Goal: Task Accomplishment & Management: Complete application form

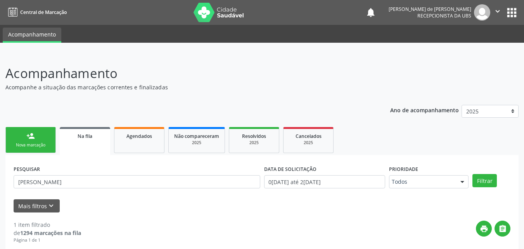
scroll to position [77, 0]
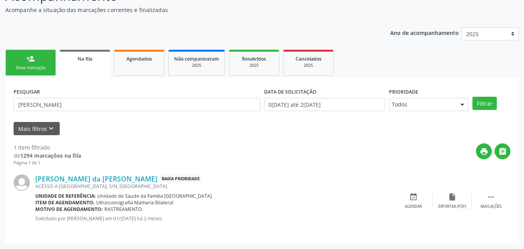
click at [31, 47] on div "Ano de acompanhamento 2025 person_add Nova marcação Na fila Agendados Não compa…" at bounding box center [261, 132] width 513 height 221
click at [31, 54] on link "person_add Nova marcação" at bounding box center [30, 63] width 50 height 26
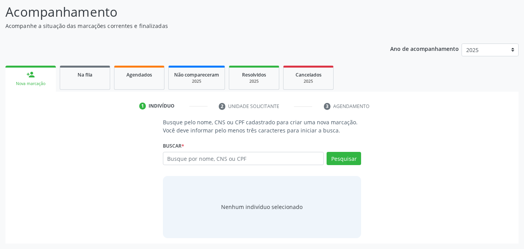
scroll to position [61, 0]
click at [212, 166] on div "Busque por nome, CNS ou CPF Nenhum resultado encontrado para: " " Digite nome, …" at bounding box center [262, 161] width 198 height 19
click at [212, 158] on input "text" at bounding box center [243, 158] width 161 height 13
type input "J"
type input "708204118075146"
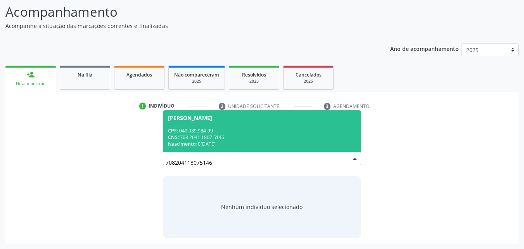
click at [203, 129] on div "CPF: 040.039.984-99" at bounding box center [262, 130] width 188 height 7
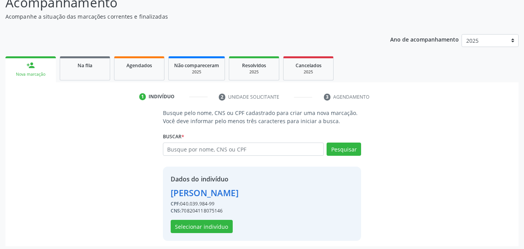
scroll to position [73, 0]
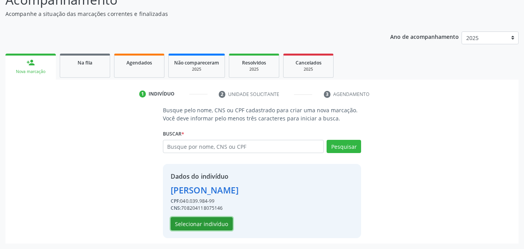
click at [190, 224] on button "Selecionar indivíduo" at bounding box center [202, 223] width 62 height 13
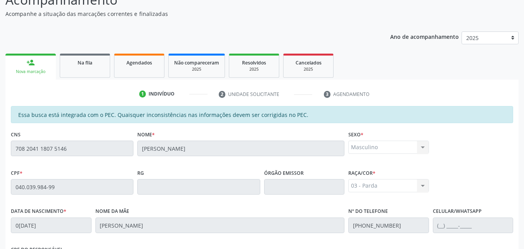
scroll to position [205, 0]
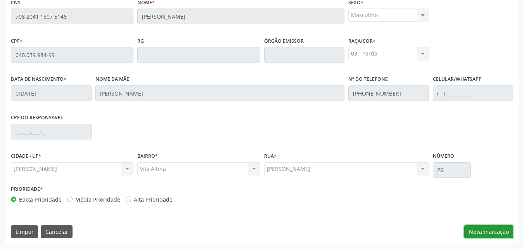
click at [471, 231] on button "Nova marcação" at bounding box center [488, 231] width 49 height 13
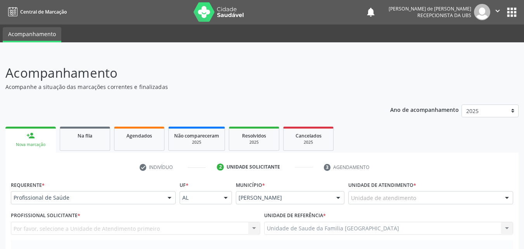
scroll to position [0, 0]
click at [357, 193] on div "Unidade de atendimento" at bounding box center [430, 197] width 165 height 13
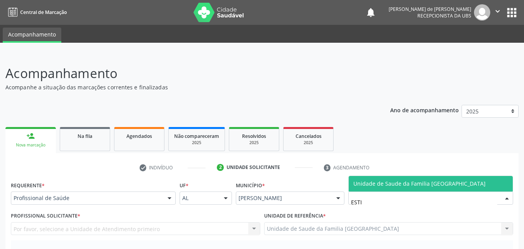
type input "ESTIV"
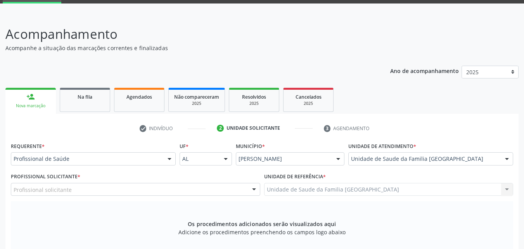
scroll to position [181, 0]
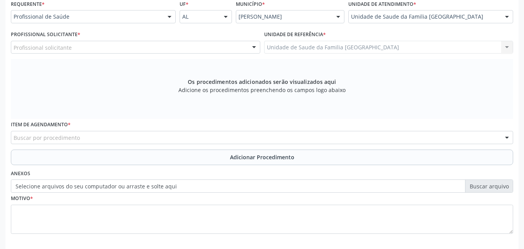
click at [111, 46] on div "Profissional solicitante" at bounding box center [135, 47] width 249 height 13
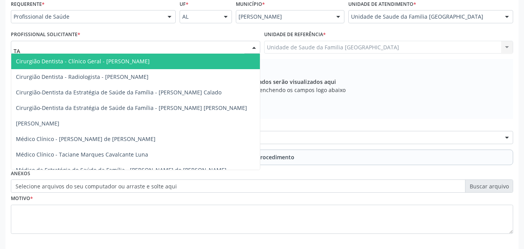
type input "TAC"
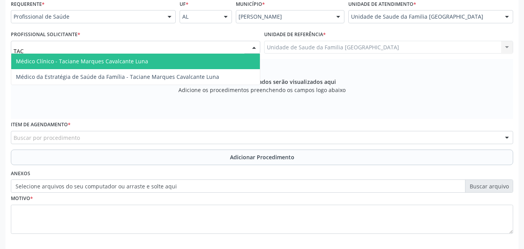
click at [116, 64] on span "Médico Clínico - Taciane Marques Cavalcante Luna" at bounding box center [82, 60] width 132 height 7
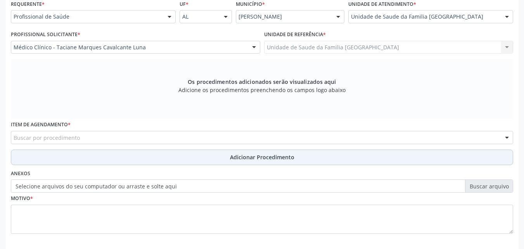
click at [78, 159] on button "Adicionar Procedimento" at bounding box center [262, 157] width 502 height 16
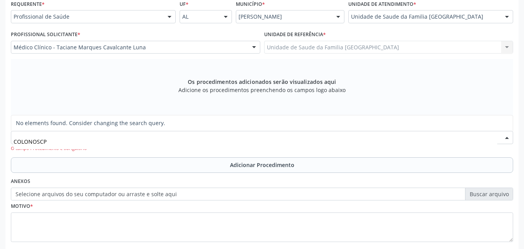
type input "COLONOSC"
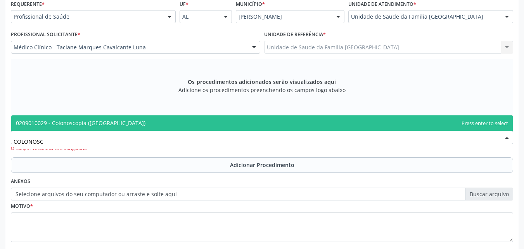
click at [70, 122] on span "0209010029 - Colonoscopia ([GEOGRAPHIC_DATA])" at bounding box center [80, 122] width 129 height 7
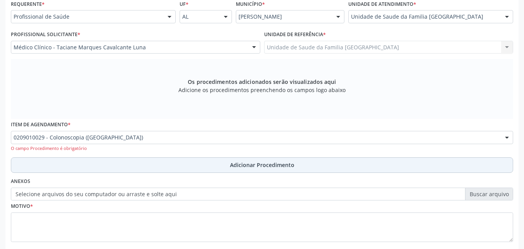
click at [74, 161] on button "Adicionar Procedimento" at bounding box center [262, 165] width 502 height 16
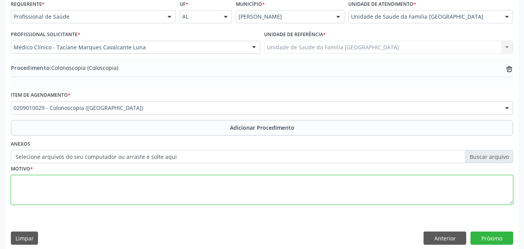
click at [73, 191] on textarea at bounding box center [262, 189] width 502 height 29
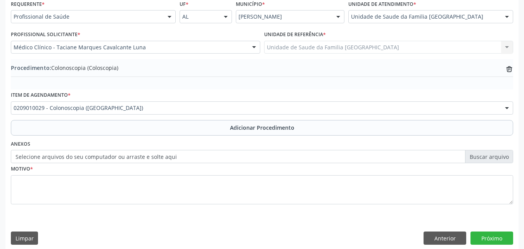
click at [76, 161] on label "Selecione arquivos do seu computador ou arraste e solte aqui" at bounding box center [262, 156] width 502 height 13
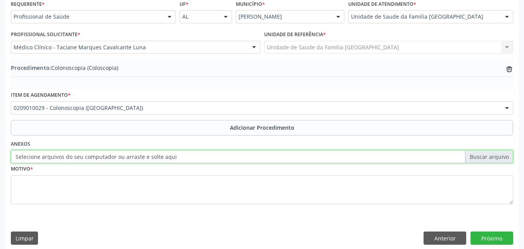
click at [76, 161] on input "Selecione arquivos do seu computador ou arraste e solte aqui" at bounding box center [262, 156] width 502 height 13
type input "C:\fakepath\1.jpg"
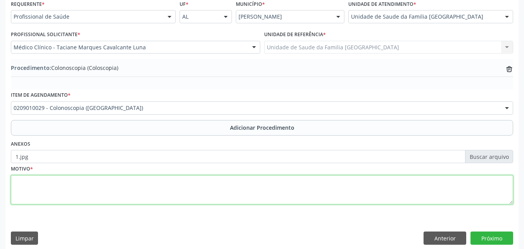
click at [158, 193] on textarea at bounding box center [262, 189] width 502 height 29
type textarea "PSOF POSITIVO."
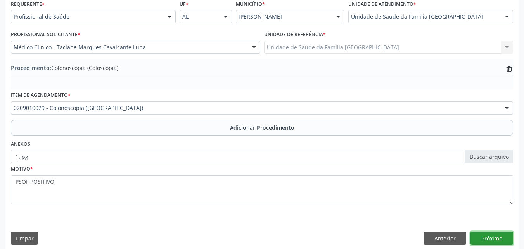
click at [492, 236] on button "Próximo" at bounding box center [491, 237] width 43 height 13
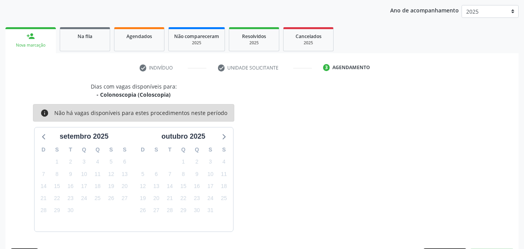
scroll to position [123, 0]
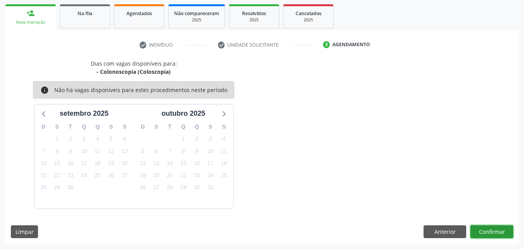
click at [492, 236] on button "Confirmar" at bounding box center [491, 231] width 43 height 13
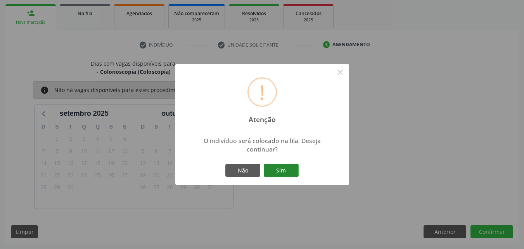
click at [285, 167] on button "Sim" at bounding box center [281, 170] width 35 height 13
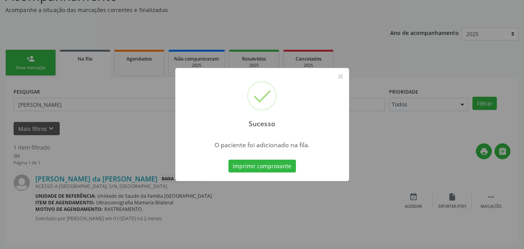
scroll to position [18, 0]
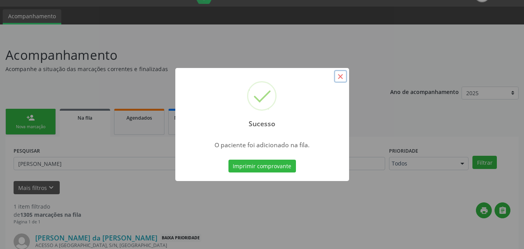
click at [341, 76] on button "×" at bounding box center [340, 76] width 13 height 13
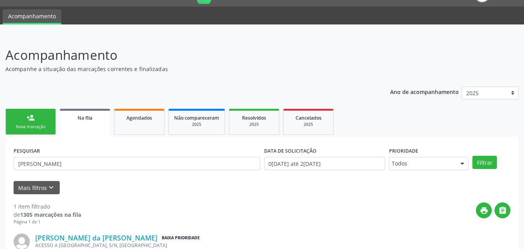
click at [17, 117] on link "person_add Nova marcação" at bounding box center [30, 122] width 50 height 26
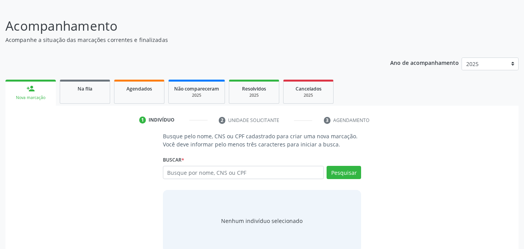
scroll to position [61, 0]
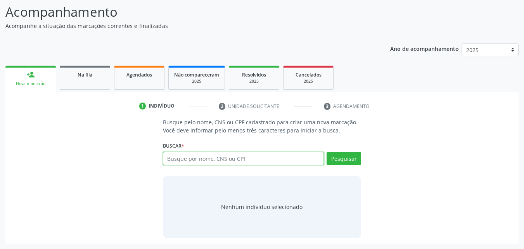
click at [187, 162] on input "text" at bounding box center [243, 158] width 161 height 13
type input "CARLOUBERTO"
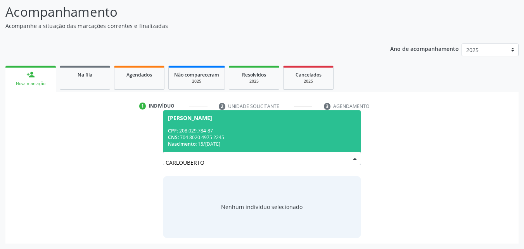
click at [205, 129] on div "CPF: 208.029.784-87" at bounding box center [262, 130] width 188 height 7
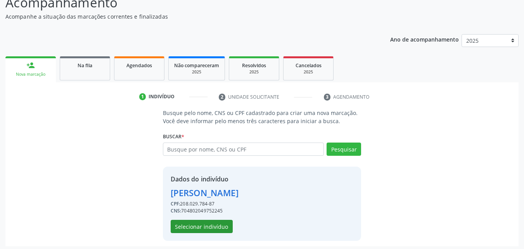
scroll to position [73, 0]
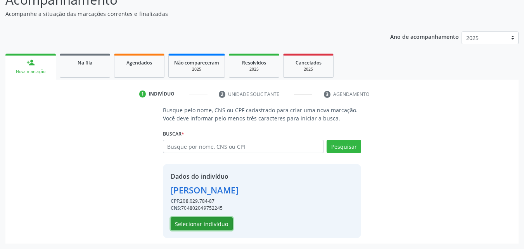
click at [204, 224] on button "Selecionar indivíduo" at bounding box center [202, 223] width 62 height 13
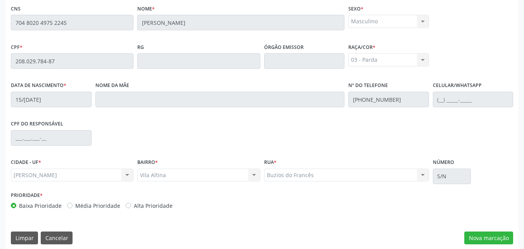
scroll to position [205, 0]
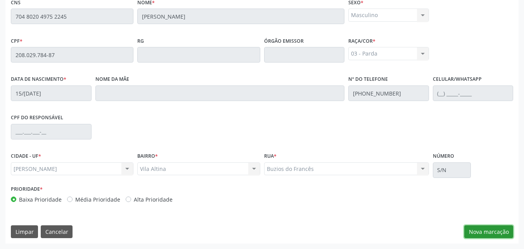
click at [491, 233] on button "Nova marcação" at bounding box center [488, 231] width 49 height 13
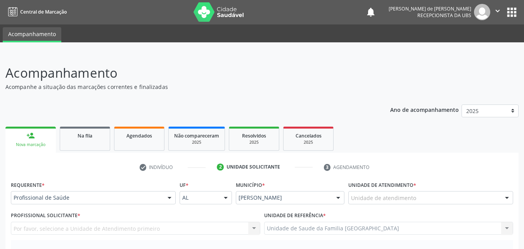
scroll to position [0, 0]
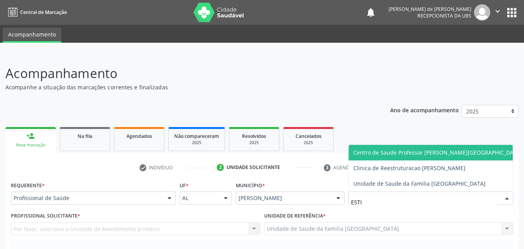
type input "ESTIV"
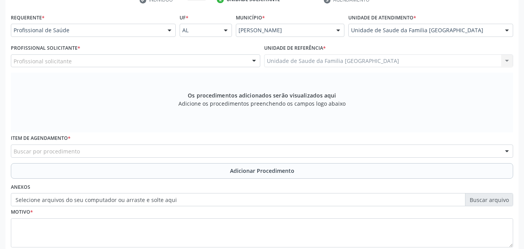
scroll to position [181, 0]
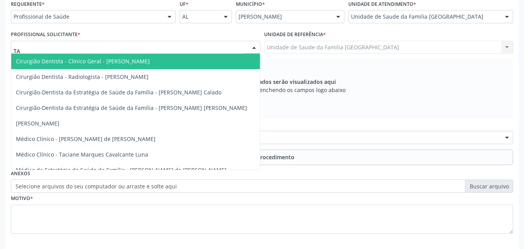
type input "TAC"
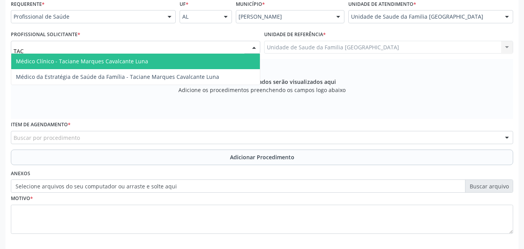
click at [53, 60] on span "Médico Clínico - Taciane Marques Cavalcante Luna" at bounding box center [82, 60] width 132 height 7
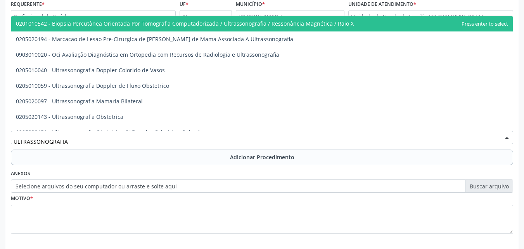
type input "ULTRASSONOGRAFIA"
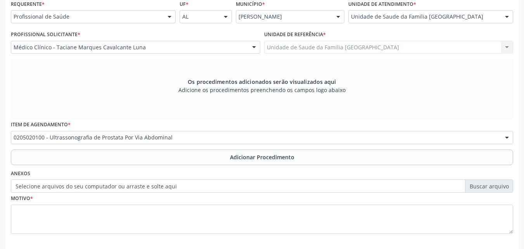
scroll to position [0, 0]
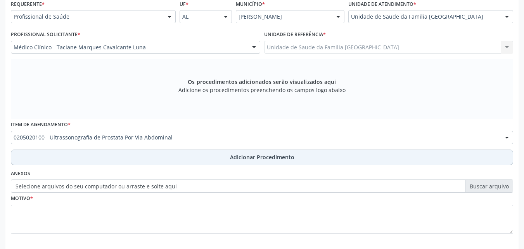
click at [91, 154] on button "Adicionar Procedimento" at bounding box center [262, 157] width 502 height 16
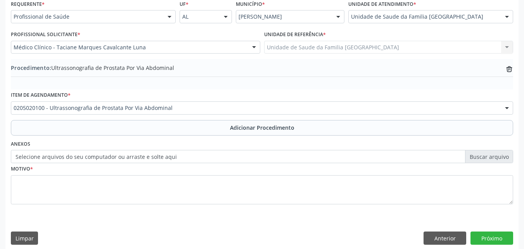
click at [91, 157] on label "Selecione arquivos do seu computador ou arraste e solte aqui" at bounding box center [262, 156] width 502 height 13
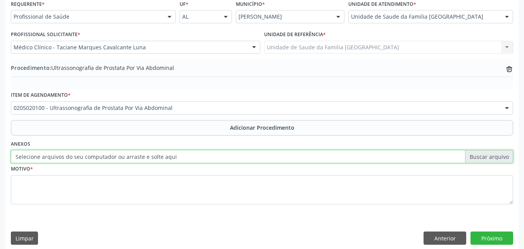
click at [91, 157] on input "Selecione arquivos do seu computador ou arraste e solte aqui" at bounding box center [262, 156] width 502 height 13
type input "C:\fakepath\2.jpg"
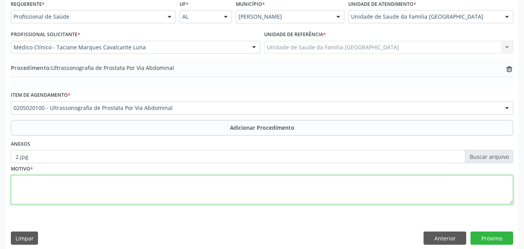
click at [170, 190] on textarea at bounding box center [262, 189] width 502 height 29
type textarea "SINTOMAS URINÁRIOS."
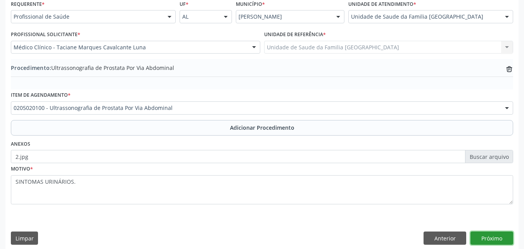
click at [499, 236] on button "Próximo" at bounding box center [491, 237] width 43 height 13
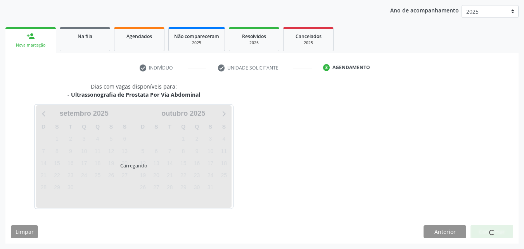
scroll to position [123, 0]
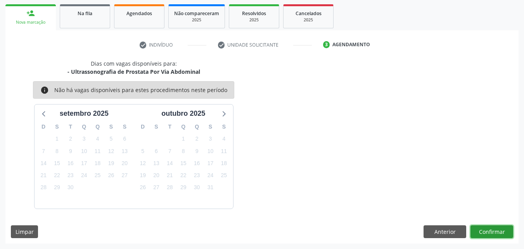
click at [495, 231] on button "Confirmar" at bounding box center [491, 231] width 43 height 13
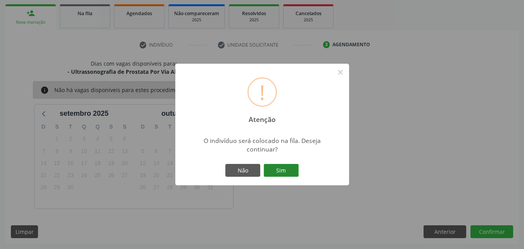
click at [276, 169] on button "Sim" at bounding box center [281, 170] width 35 height 13
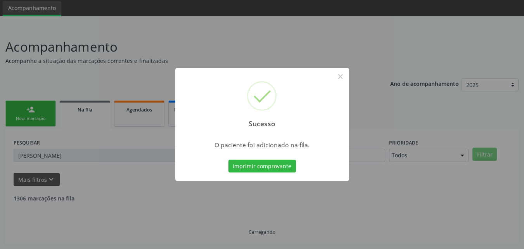
scroll to position [18, 0]
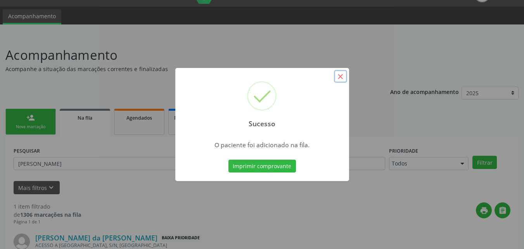
click at [338, 74] on button "×" at bounding box center [340, 76] width 13 height 13
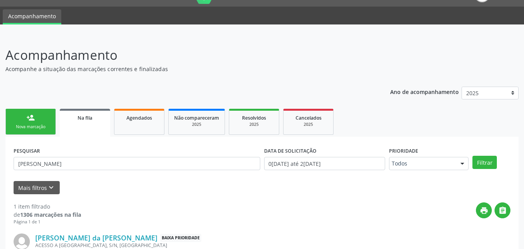
click at [28, 120] on div "person_add" at bounding box center [30, 117] width 9 height 9
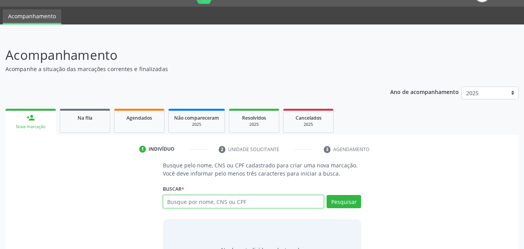
click at [186, 197] on input "text" at bounding box center [243, 201] width 161 height 13
type input "707604244541698"
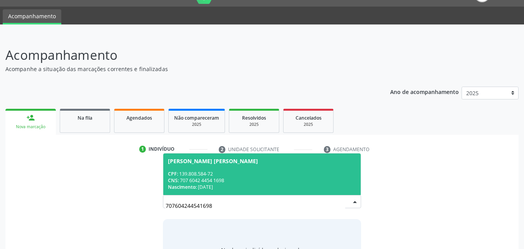
click at [191, 174] on div "CPF: 139.808.584-72" at bounding box center [262, 173] width 188 height 7
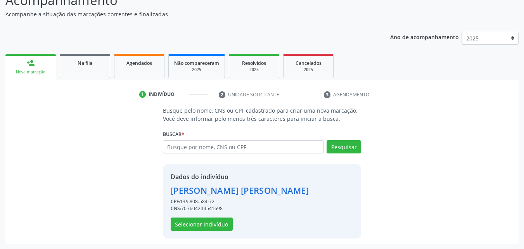
scroll to position [73, 0]
click at [210, 228] on button "Selecionar indivíduo" at bounding box center [202, 223] width 62 height 13
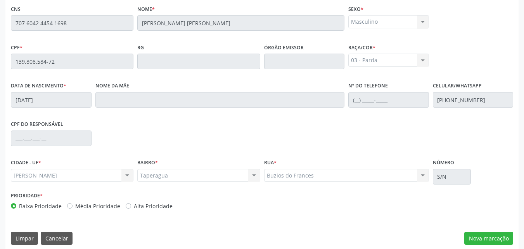
scroll to position [205, 0]
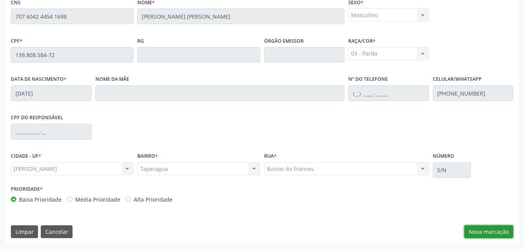
click at [481, 234] on button "Nova marcação" at bounding box center [488, 231] width 49 height 13
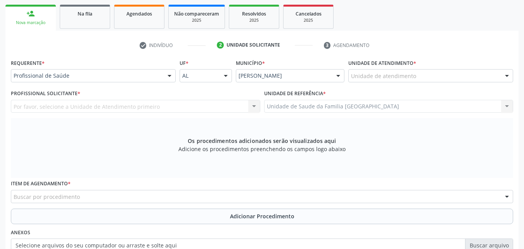
scroll to position [0, 0]
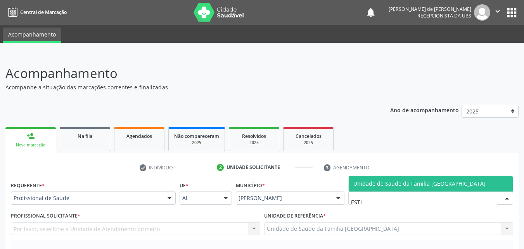
type input "ESTIV"
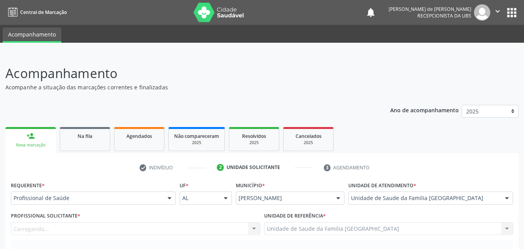
scroll to position [181, 0]
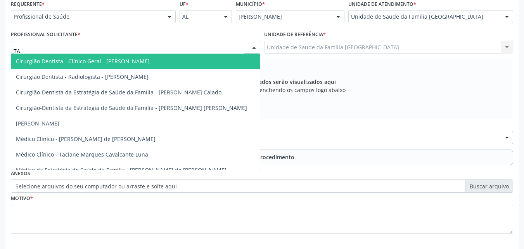
type input "TAC"
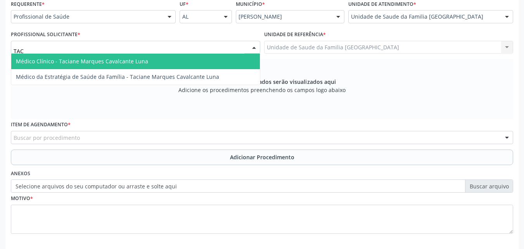
click at [42, 62] on span "Médico Clínico - Taciane Marques Cavalcante Luna" at bounding box center [82, 60] width 132 height 7
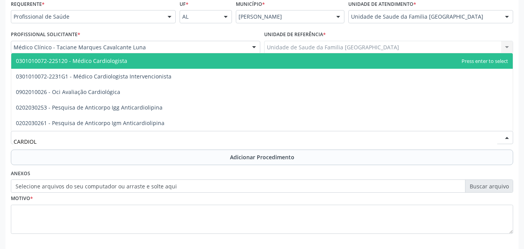
type input "CARDIOLO"
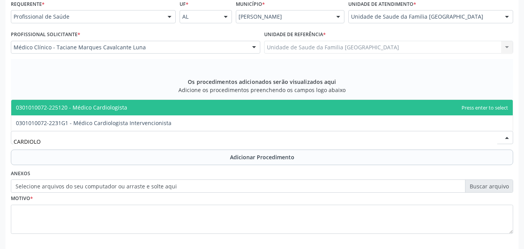
click at [62, 107] on span "0301010072-225120 - Médico Cardiologista" at bounding box center [71, 107] width 111 height 7
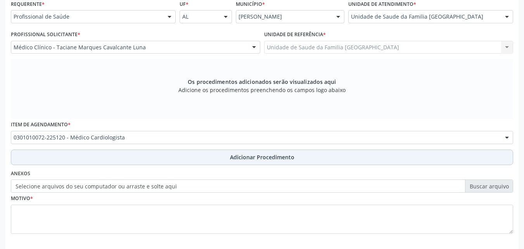
click at [69, 157] on button "Adicionar Procedimento" at bounding box center [262, 157] width 502 height 16
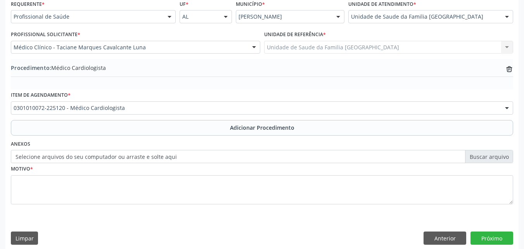
click at [70, 157] on label "Selecione arquivos do seu computador ou arraste e solte aqui" at bounding box center [262, 156] width 502 height 13
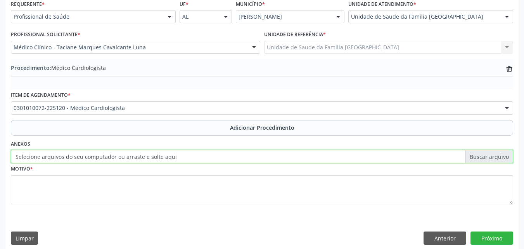
click at [70, 157] on input "Selecione arquivos do seu computador ou arraste e solte aqui" at bounding box center [262, 156] width 502 height 13
type input "C:\fakepath\3.jpg"
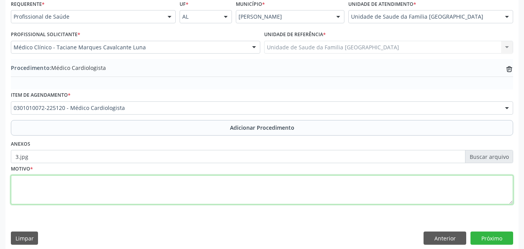
click at [230, 196] on textarea at bounding box center [262, 189] width 502 height 29
type textarea "HIPERTENSÃO ESSENCIAL PRIMÁRIA."
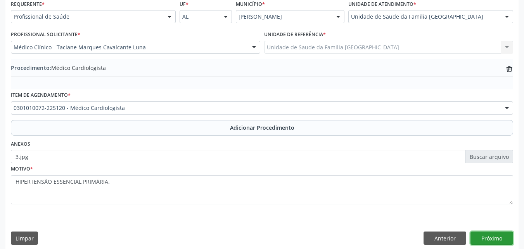
click at [485, 233] on button "Próximo" at bounding box center [491, 237] width 43 height 13
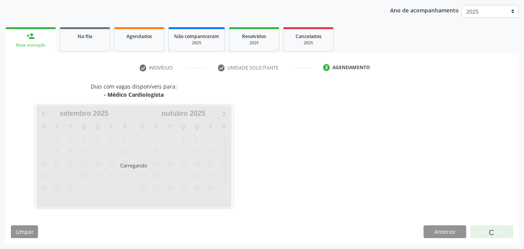
scroll to position [123, 0]
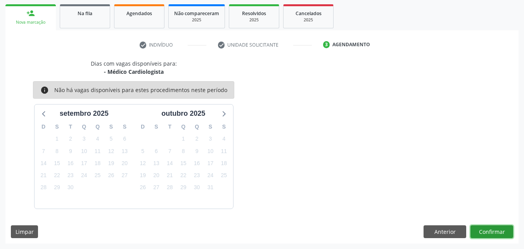
click at [485, 233] on button "Confirmar" at bounding box center [491, 231] width 43 height 13
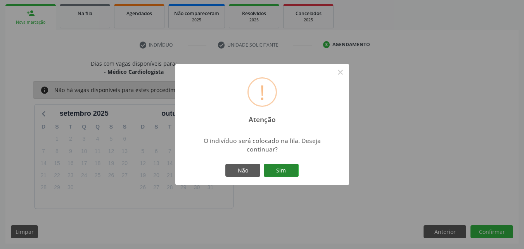
click at [273, 170] on button "Sim" at bounding box center [281, 170] width 35 height 13
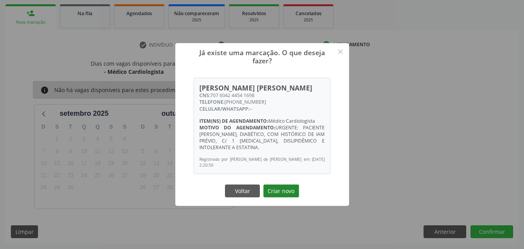
click at [280, 191] on button "Criar novo" at bounding box center [281, 190] width 36 height 13
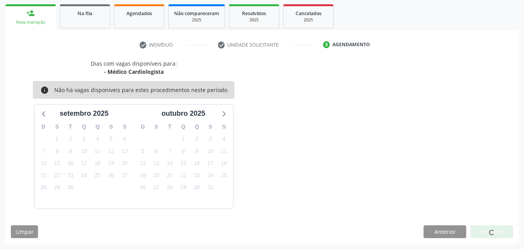
scroll to position [18, 0]
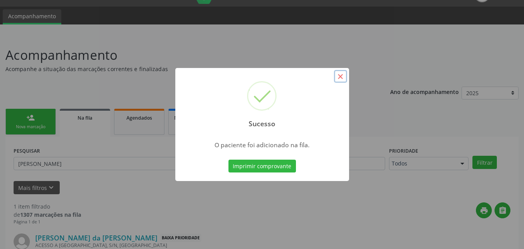
click at [341, 79] on button "×" at bounding box center [340, 76] width 13 height 13
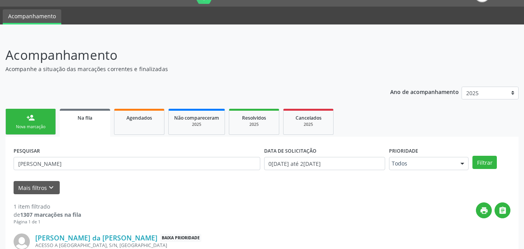
click at [33, 114] on div "person_add" at bounding box center [30, 117] width 9 height 9
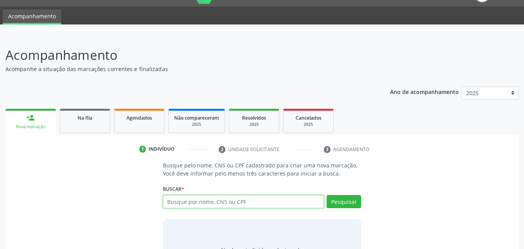
click at [200, 200] on input "text" at bounding box center [243, 201] width 161 height 13
type input "[PERSON_NAME]"
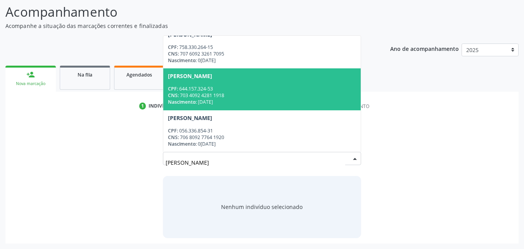
scroll to position [0, 0]
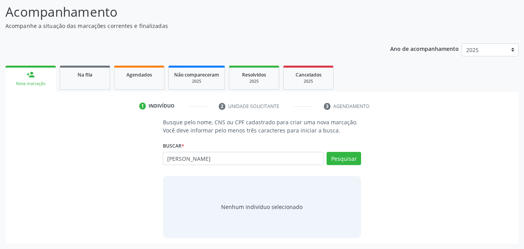
type input "[PERSON_NAME]"
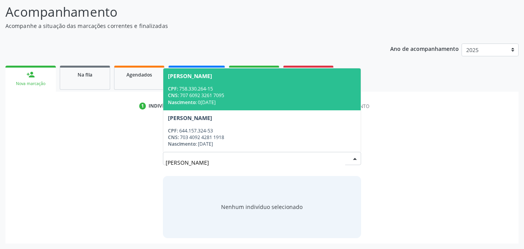
click at [261, 103] on div "Nascimento: 0[DATE]" at bounding box center [262, 102] width 188 height 7
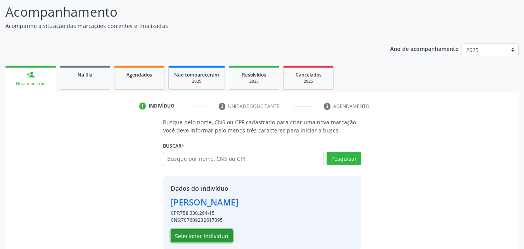
click at [218, 233] on button "Selecionar indivíduo" at bounding box center [202, 235] width 62 height 13
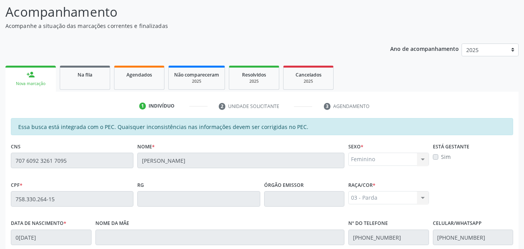
scroll to position [205, 0]
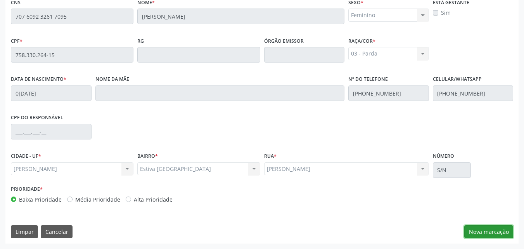
click at [504, 231] on button "Nova marcação" at bounding box center [488, 231] width 49 height 13
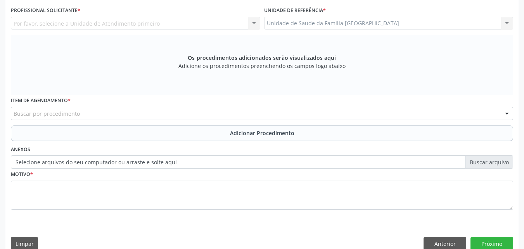
scroll to position [0, 0]
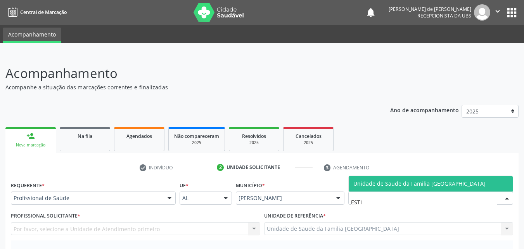
type input "ESTIV"
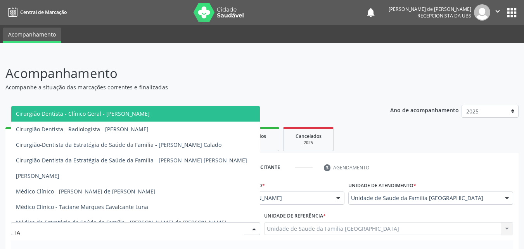
type input "TAC"
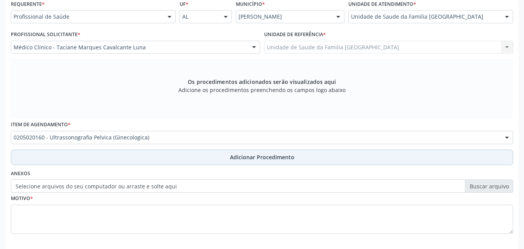
click at [64, 155] on button "Adicionar Procedimento" at bounding box center [262, 157] width 502 height 16
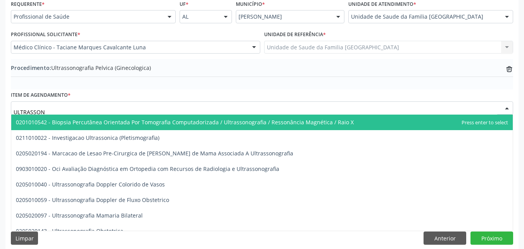
type input "ULTRASSONO"
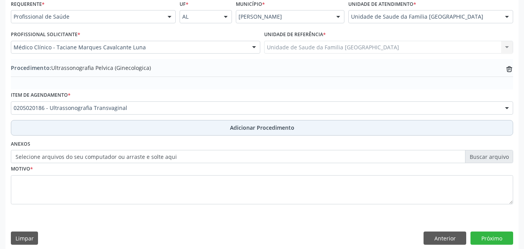
click at [73, 122] on button "Adicionar Procedimento" at bounding box center [262, 128] width 502 height 16
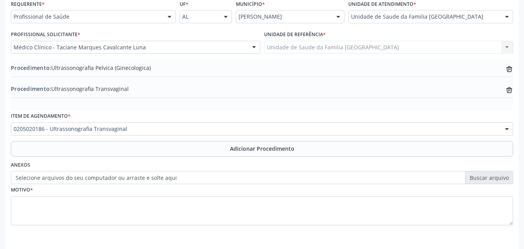
click at [60, 179] on label "Selecione arquivos do seu computador ou arraste e solte aqui" at bounding box center [262, 177] width 502 height 13
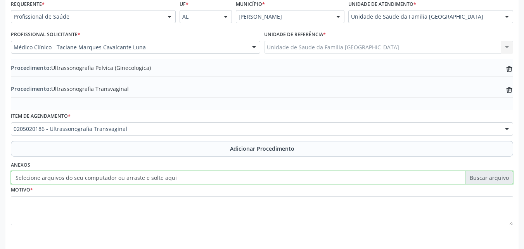
click at [60, 179] on input "Selecione arquivos do seu computador ou arraste e solte aqui" at bounding box center [262, 177] width 502 height 13
type input "C:\fakepath\4.jpg"
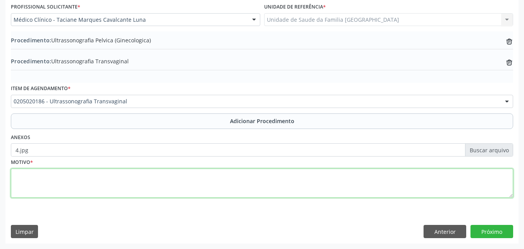
click at [151, 177] on textarea at bounding box center [262, 182] width 502 height 29
type textarea "DOR PÉLVICA."
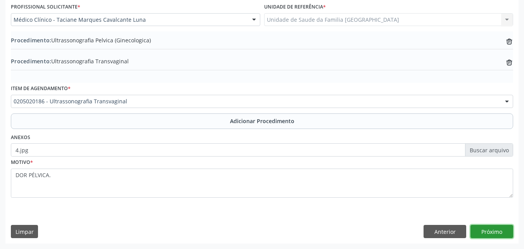
click at [491, 233] on button "Próximo" at bounding box center [491, 230] width 43 height 13
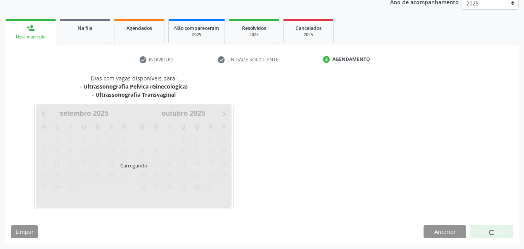
scroll to position [131, 0]
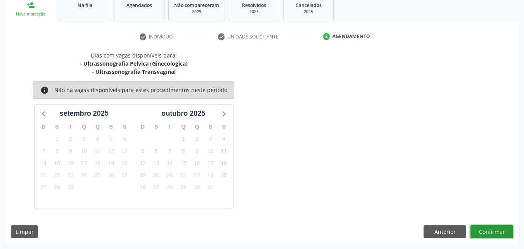
click at [491, 233] on button "Confirmar" at bounding box center [491, 231] width 43 height 13
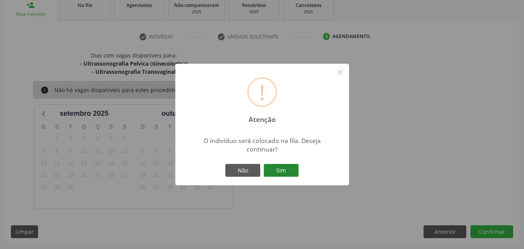
click at [283, 171] on button "Sim" at bounding box center [281, 170] width 35 height 13
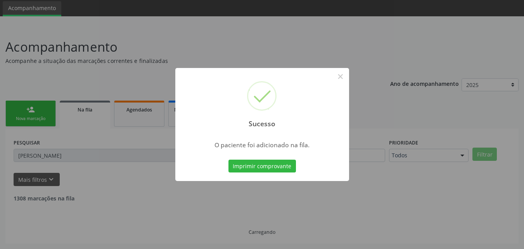
scroll to position [18, 0]
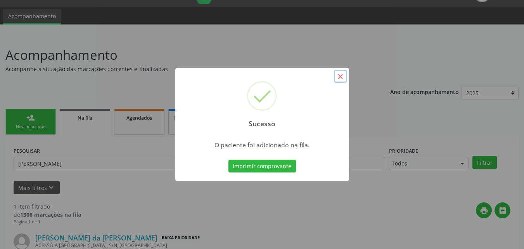
click at [339, 79] on button "×" at bounding box center [340, 76] width 13 height 13
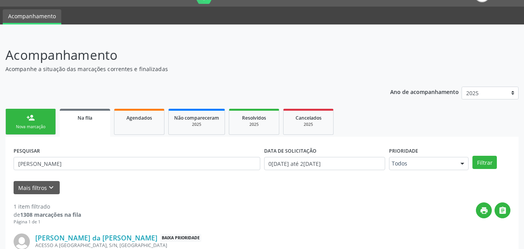
click at [18, 123] on link "person_add Nova marcação" at bounding box center [30, 122] width 50 height 26
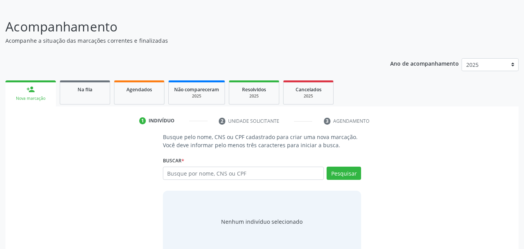
scroll to position [61, 0]
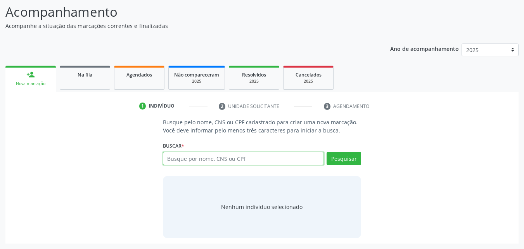
click at [188, 156] on input "text" at bounding box center [243, 158] width 161 height 13
type input "[PERSON_NAME]"
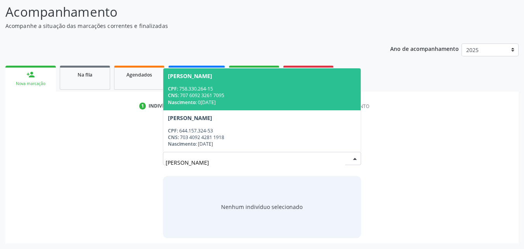
click at [220, 94] on div "CNS: 707 6092 3261 7095" at bounding box center [262, 95] width 188 height 7
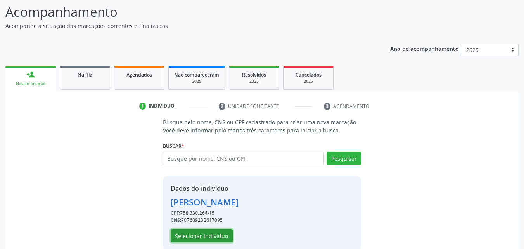
click at [212, 233] on button "Selecionar indivíduo" at bounding box center [202, 235] width 62 height 13
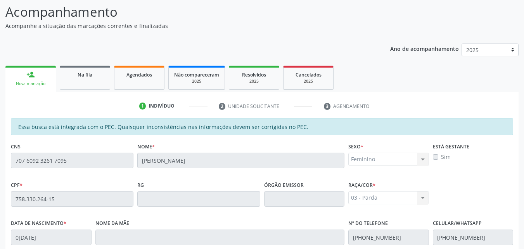
scroll to position [205, 0]
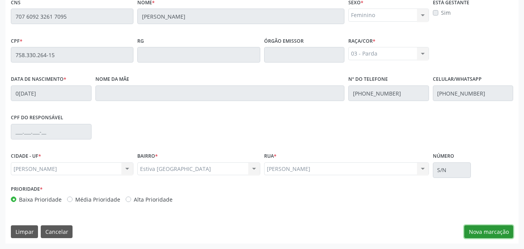
click at [474, 232] on button "Nova marcação" at bounding box center [488, 231] width 49 height 13
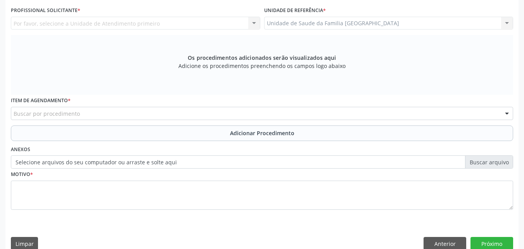
scroll to position [24, 0]
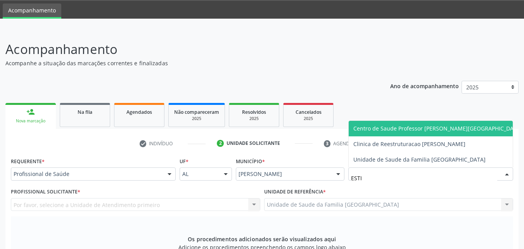
type input "ESTIV"
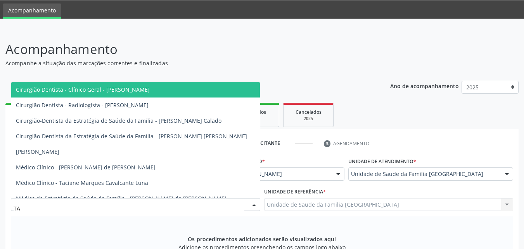
type input "TAC"
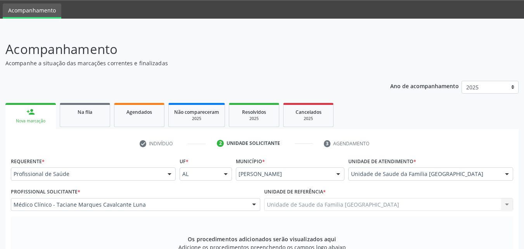
scroll to position [205, 0]
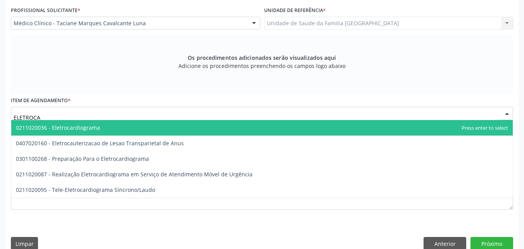
type input "ELETROCAR"
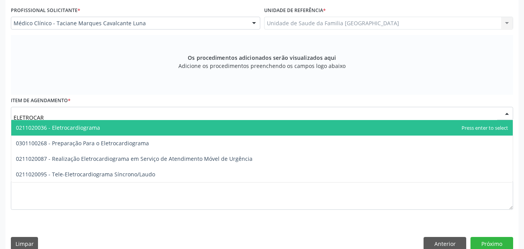
click at [64, 124] on span "0211020036 - Eletrocardiograma" at bounding box center [58, 127] width 84 height 7
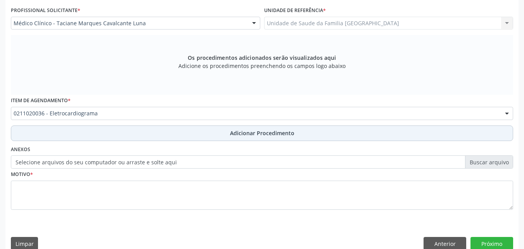
click at [67, 134] on button "Adicionar Procedimento" at bounding box center [262, 133] width 502 height 16
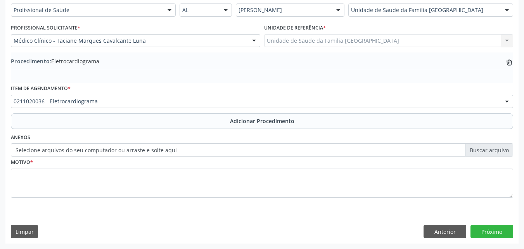
scroll to position [188, 0]
click at [69, 149] on label "Selecione arquivos do seu computador ou arraste e solte aqui" at bounding box center [262, 149] width 502 height 13
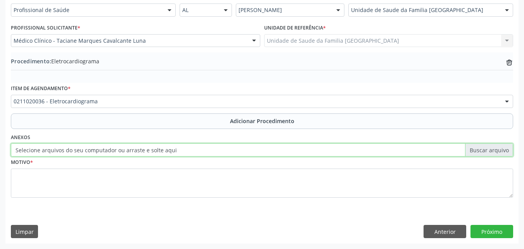
click at [69, 149] on input "Selecione arquivos do seu computador ou arraste e solte aqui" at bounding box center [262, 149] width 502 height 13
type input "C:\fakepath\5.jpg"
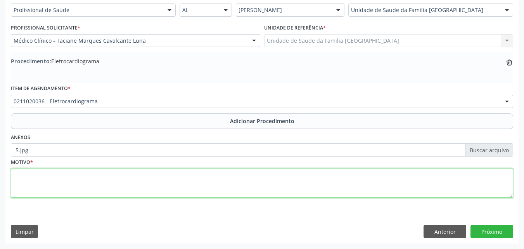
click at [180, 188] on textarea at bounding box center [262, 182] width 502 height 29
type textarea "HAS+DOR TORACICA."
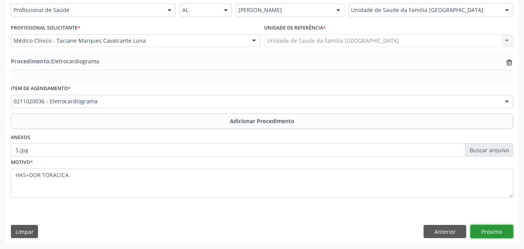
click at [495, 231] on button "Próximo" at bounding box center [491, 230] width 43 height 13
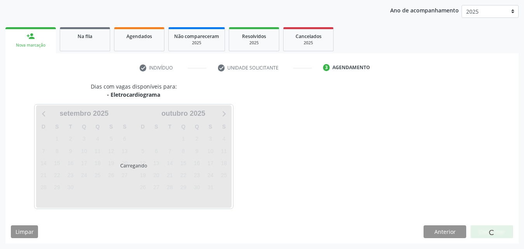
scroll to position [123, 0]
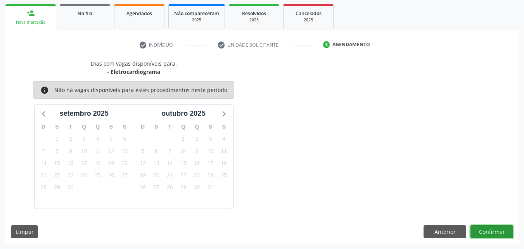
click at [495, 231] on button "Confirmar" at bounding box center [491, 231] width 43 height 13
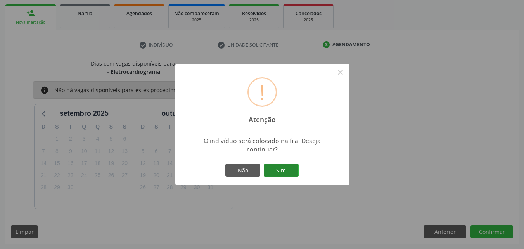
click at [279, 174] on button "Sim" at bounding box center [281, 170] width 35 height 13
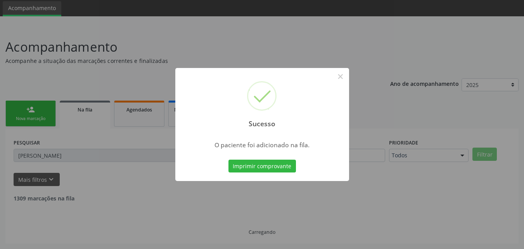
scroll to position [18, 0]
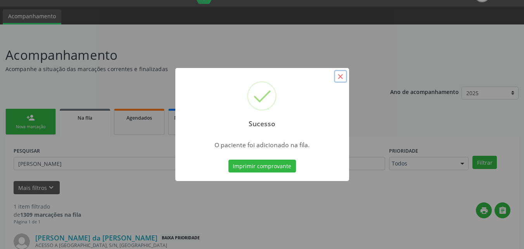
click at [342, 76] on button "×" at bounding box center [340, 76] width 13 height 13
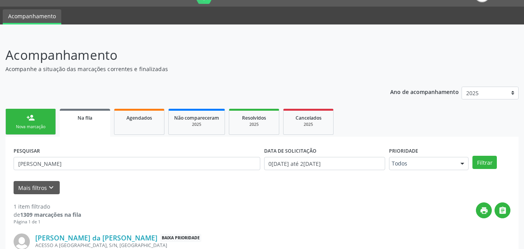
click at [36, 124] on div "Nova marcação" at bounding box center [30, 127] width 39 height 6
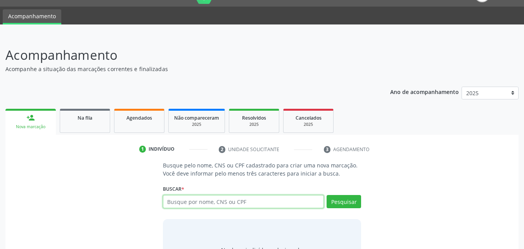
click at [215, 203] on input "text" at bounding box center [243, 201] width 161 height 13
type input "[PERSON_NAME]"
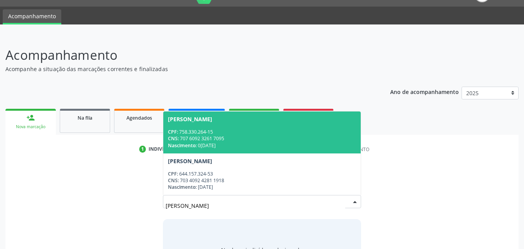
click at [249, 143] on div "Nascimento: 0[DATE]" at bounding box center [262, 145] width 188 height 7
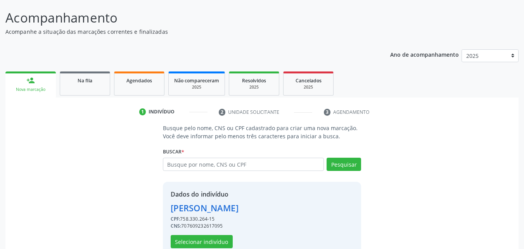
scroll to position [73, 0]
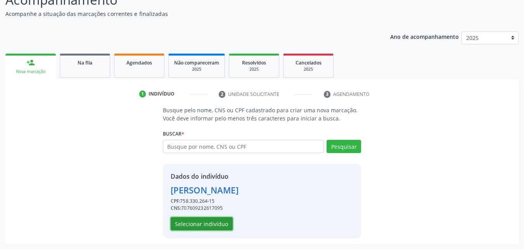
click at [202, 222] on button "Selecionar indivíduo" at bounding box center [202, 223] width 62 height 13
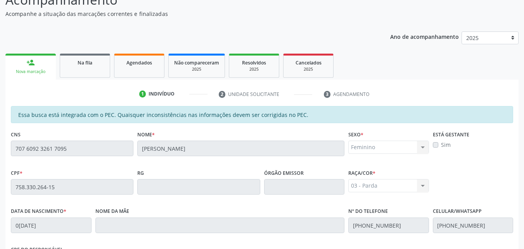
scroll to position [205, 0]
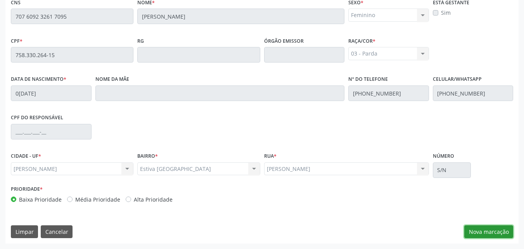
click at [475, 235] on button "Nova marcação" at bounding box center [488, 231] width 49 height 13
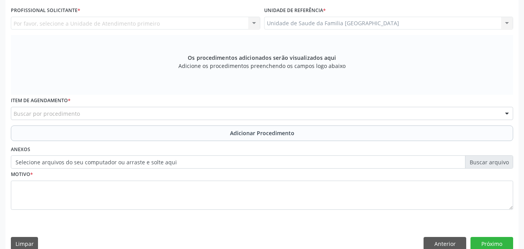
scroll to position [24, 0]
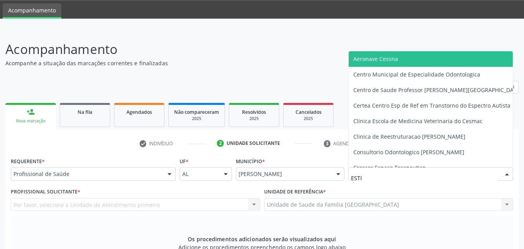
type input "ESTIV"
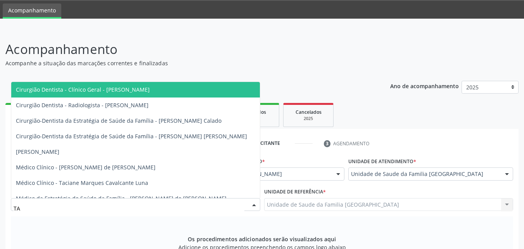
type input "TAC"
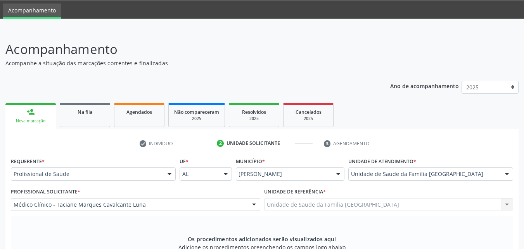
scroll to position [205, 0]
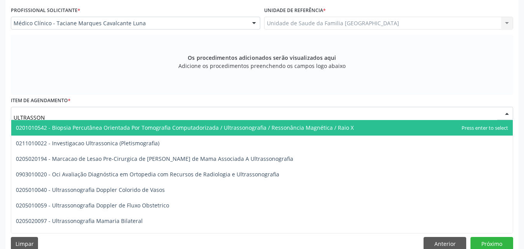
type input "ULTRASSONO"
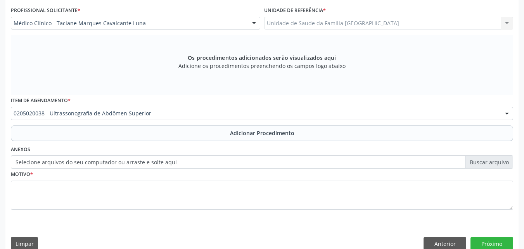
scroll to position [0, 0]
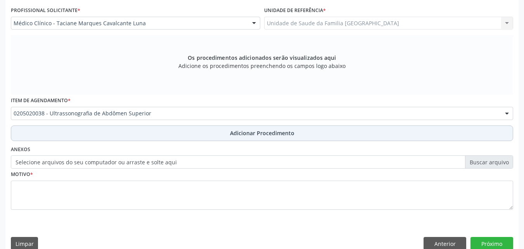
click at [40, 138] on button "Adicionar Procedimento" at bounding box center [262, 133] width 502 height 16
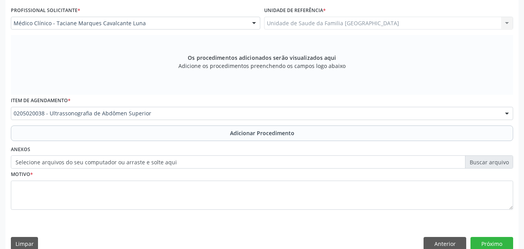
scroll to position [188, 0]
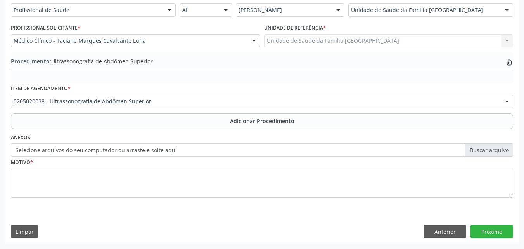
click at [50, 151] on label "Selecione arquivos do seu computador ou arraste e solte aqui" at bounding box center [262, 149] width 502 height 13
click at [50, 151] on input "Selecione arquivos do seu computador ou arraste e solte aqui" at bounding box center [262, 149] width 502 height 13
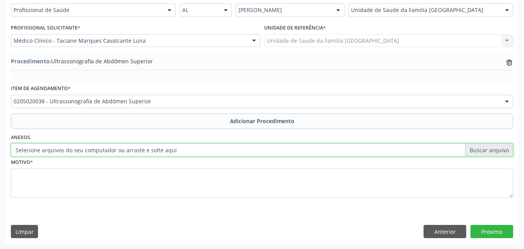
type input "C:\fakepath\6.jpg"
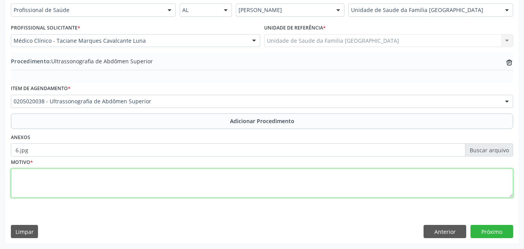
click at [176, 173] on textarea at bounding box center [262, 182] width 502 height 29
type textarea "RELATO DE COLECISTOPATIA CALCULOSA."
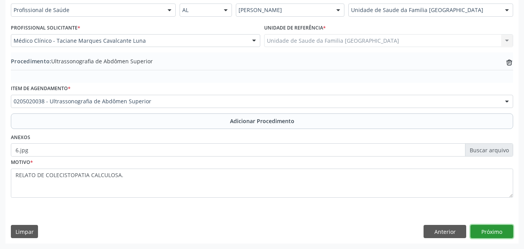
click at [482, 230] on button "Próximo" at bounding box center [491, 230] width 43 height 13
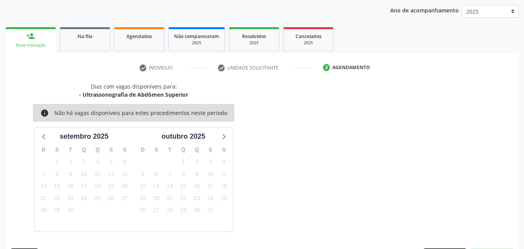
scroll to position [123, 0]
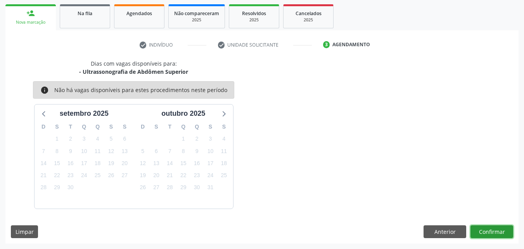
click at [482, 230] on button "Confirmar" at bounding box center [491, 231] width 43 height 13
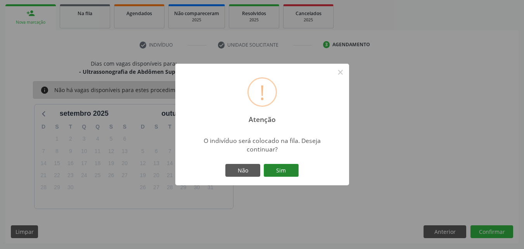
click at [288, 169] on button "Sim" at bounding box center [281, 170] width 35 height 13
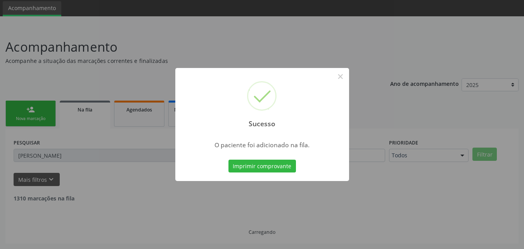
scroll to position [18, 0]
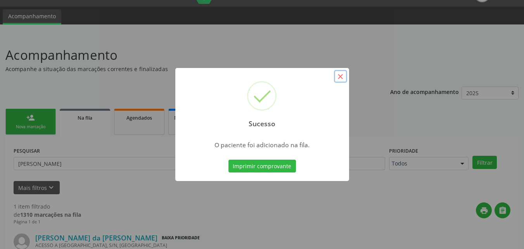
click at [342, 76] on button "×" at bounding box center [340, 76] width 13 height 13
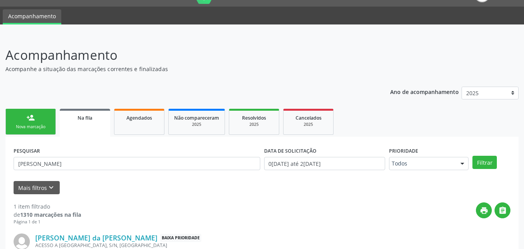
click at [26, 116] on link "person_add Nova marcação" at bounding box center [30, 122] width 50 height 26
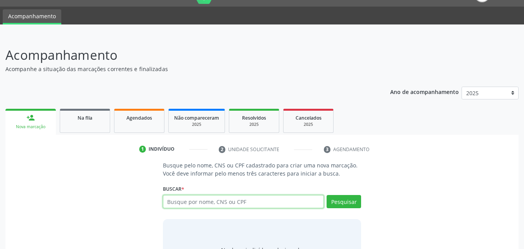
click at [229, 196] on input "text" at bounding box center [243, 201] width 161 height 13
type input "[PERSON_NAME]"
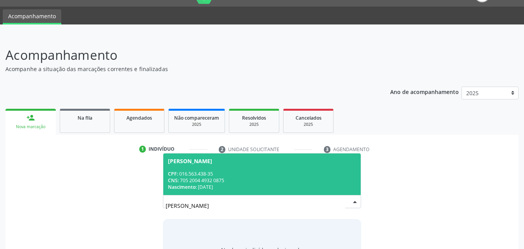
click at [237, 181] on div "CNS: 705 2004 4932 0875" at bounding box center [262, 180] width 188 height 7
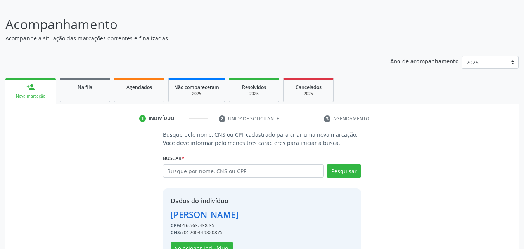
scroll to position [73, 0]
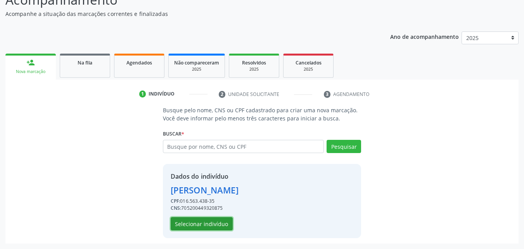
click at [202, 217] on button "Selecionar indivíduo" at bounding box center [202, 223] width 62 height 13
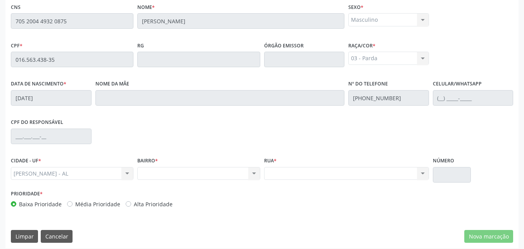
scroll to position [205, 0]
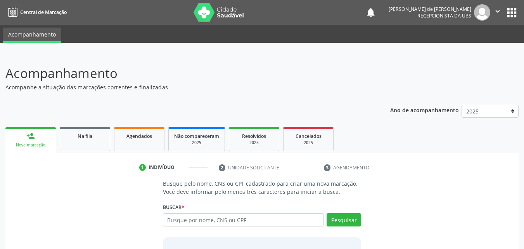
click at [209, 221] on input "text" at bounding box center [243, 219] width 161 height 13
type input "705 2004 4932 0875"
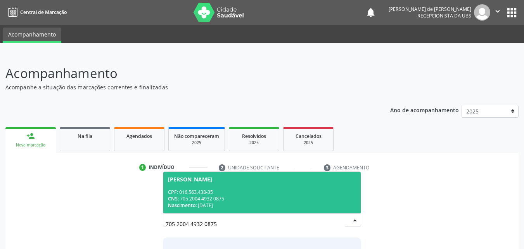
click at [289, 187] on span "Benildo Inácio da Silva CPF: 016.563.438-35 CNS: 705 2004 4932 0875 Nascimento:…" at bounding box center [262, 191] width 198 height 41
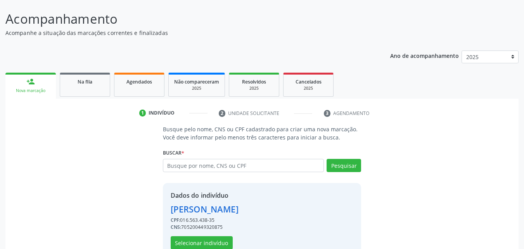
scroll to position [73, 0]
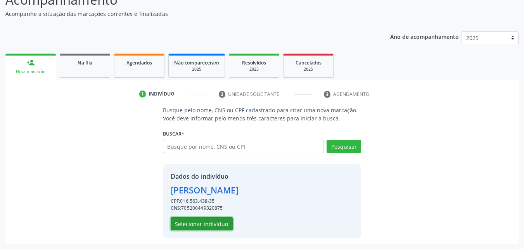
click at [218, 221] on button "Selecionar indivíduo" at bounding box center [202, 223] width 62 height 13
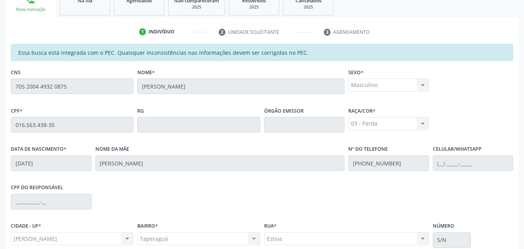
scroll to position [205, 0]
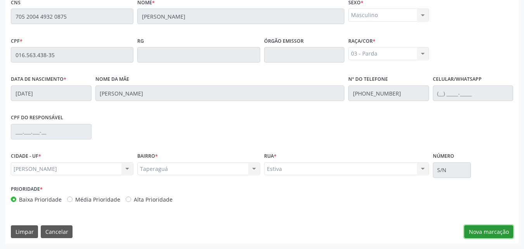
click at [478, 230] on button "Nova marcação" at bounding box center [488, 231] width 49 height 13
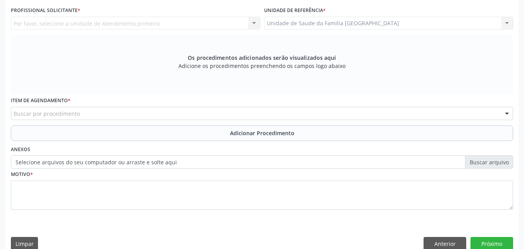
scroll to position [0, 0]
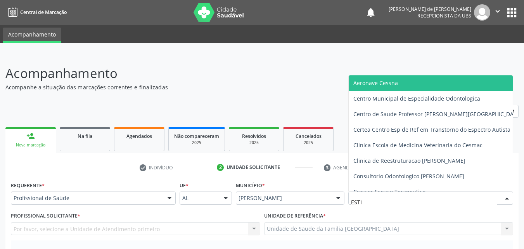
type input "ESTIV"
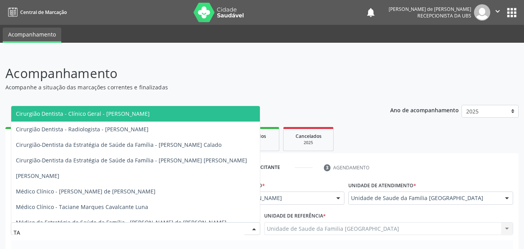
type input "TAC"
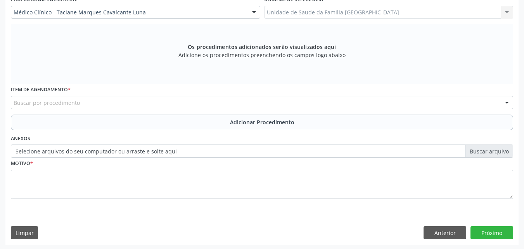
scroll to position [217, 0]
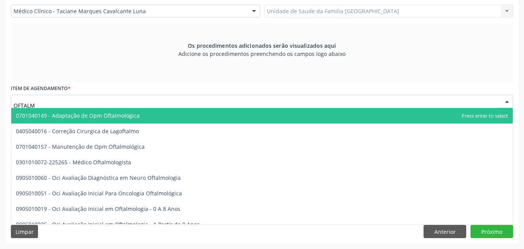
type input "OFTALMO"
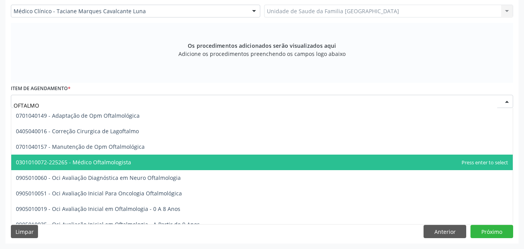
click at [69, 161] on span "0301010072-225265 - Médico Oftalmologista" at bounding box center [73, 161] width 115 height 7
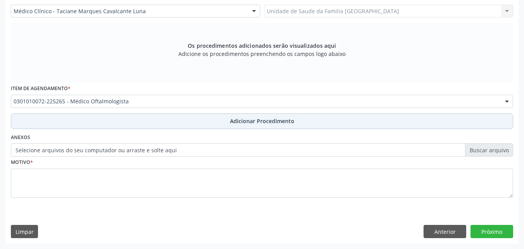
click at [74, 123] on button "Adicionar Procedimento" at bounding box center [262, 121] width 502 height 16
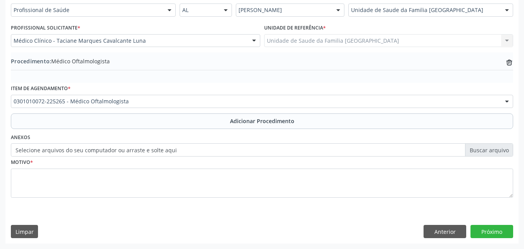
scroll to position [188, 0]
click at [74, 149] on label "Selecione arquivos do seu computador ou arraste e solte aqui" at bounding box center [262, 149] width 502 height 13
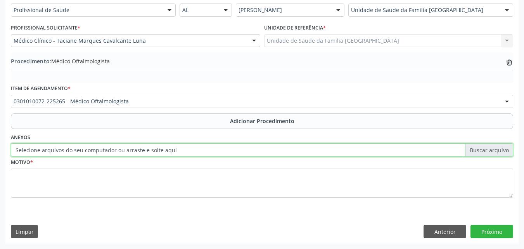
click at [74, 149] on input "Selecione arquivos do seu computador ou arraste e solte aqui" at bounding box center [262, 149] width 502 height 13
type input "C:\fakepath\7.jpg"
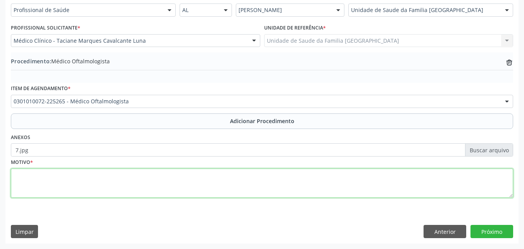
click at [219, 183] on textarea at bounding box center [262, 182] width 502 height 29
click at [76, 186] on textarea at bounding box center [262, 182] width 502 height 29
type textarea "E10-DIABETES MELLITUS INSULINO-DEPENDENTE."
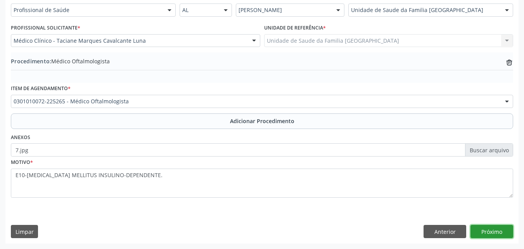
click at [495, 232] on button "Próximo" at bounding box center [491, 230] width 43 height 13
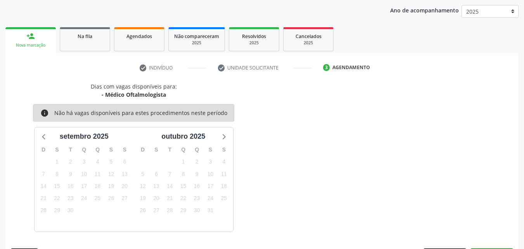
scroll to position [123, 0]
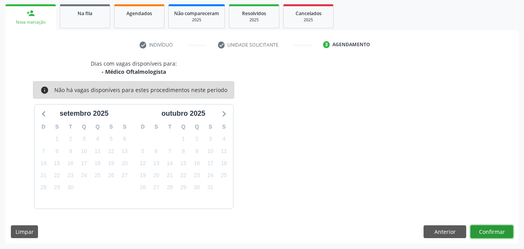
click at [495, 232] on button "Confirmar" at bounding box center [491, 231] width 43 height 13
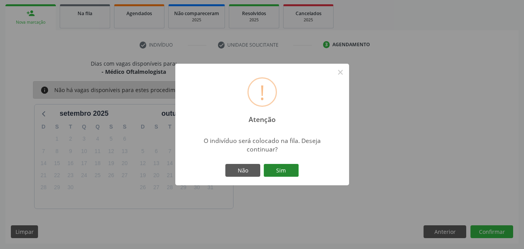
click at [287, 170] on button "Sim" at bounding box center [281, 170] width 35 height 13
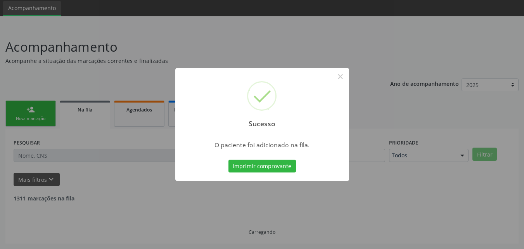
scroll to position [18, 0]
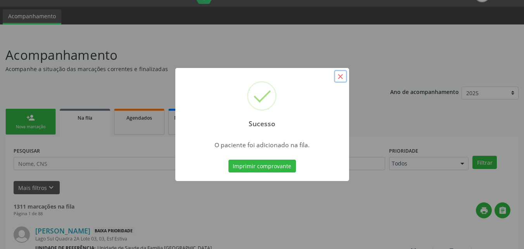
click at [338, 77] on button "×" at bounding box center [340, 76] width 13 height 13
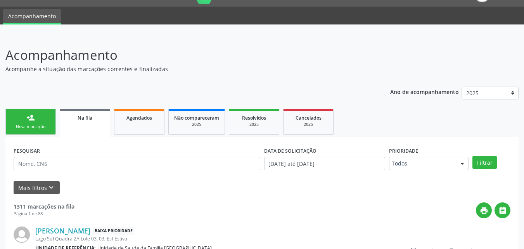
click at [30, 123] on link "person_add Nova marcação" at bounding box center [30, 122] width 50 height 26
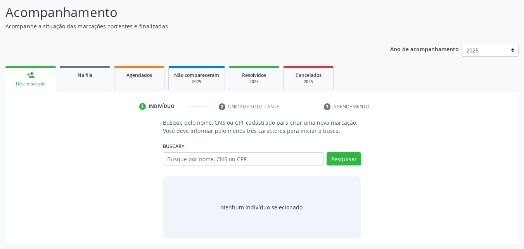
scroll to position [61, 0]
click at [190, 161] on input "text" at bounding box center [243, 158] width 161 height 13
paste input "705 2004 4932 0875"
type input "705 2004 4932 0875"
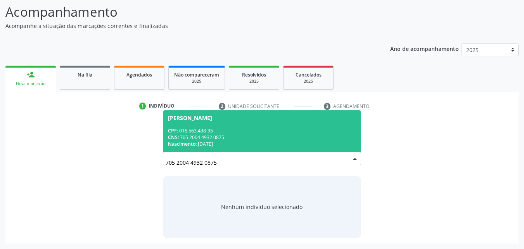
click at [252, 135] on div "CNS: 705 2004 4932 0875" at bounding box center [262, 137] width 188 height 7
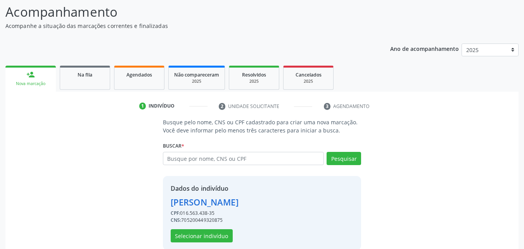
scroll to position [73, 0]
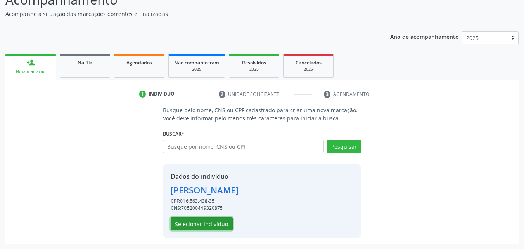
click at [201, 223] on button "Selecionar indivíduo" at bounding box center [202, 223] width 62 height 13
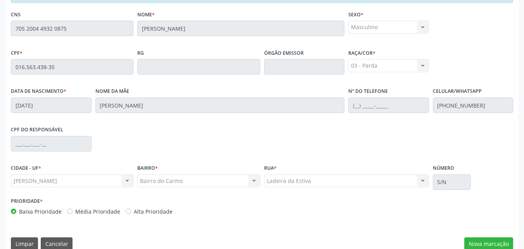
scroll to position [205, 0]
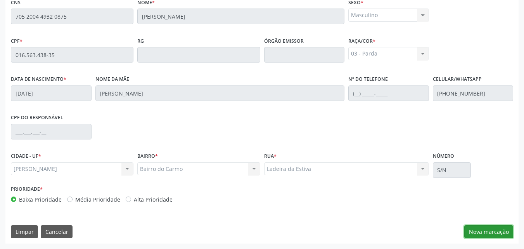
click at [478, 230] on button "Nova marcação" at bounding box center [488, 231] width 49 height 13
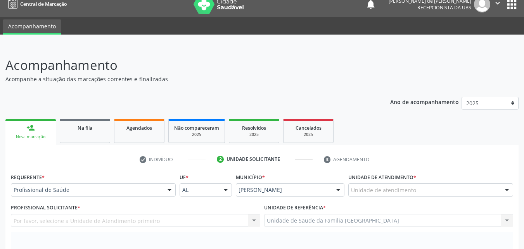
scroll to position [0, 0]
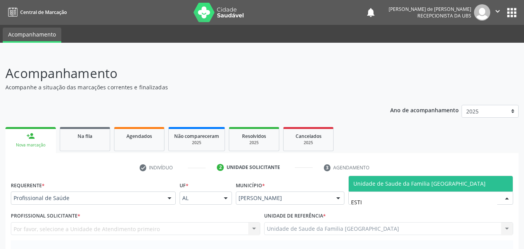
type input "ESTIV"
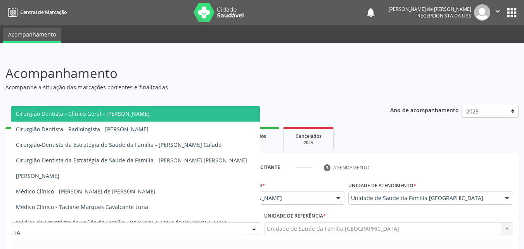
type input "TAC"
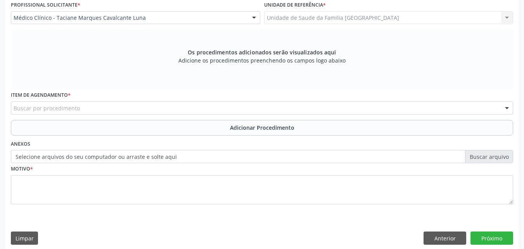
scroll to position [217, 0]
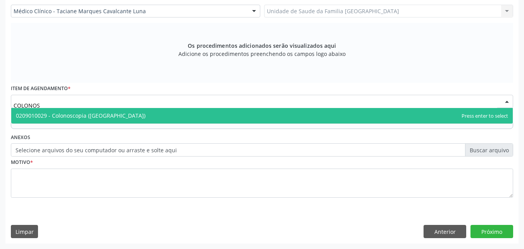
type input "COLONOSC"
click at [78, 114] on span "0209010029 - Colonoscopia ([GEOGRAPHIC_DATA])" at bounding box center [80, 115] width 129 height 7
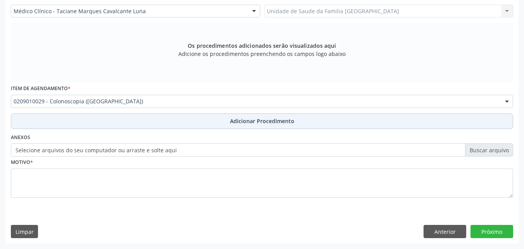
click at [86, 119] on button "Adicionar Procedimento" at bounding box center [262, 121] width 502 height 16
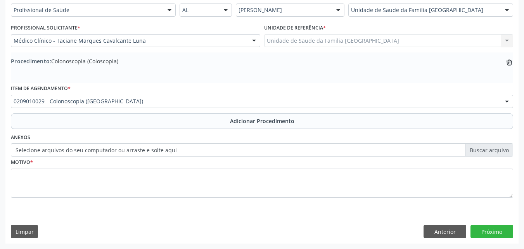
scroll to position [188, 0]
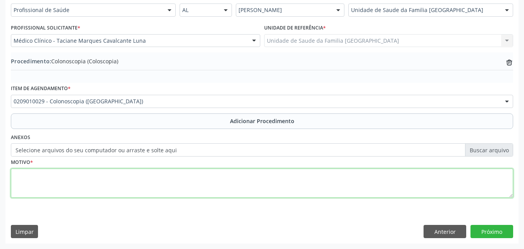
click at [73, 178] on textarea at bounding box center [262, 182] width 502 height 29
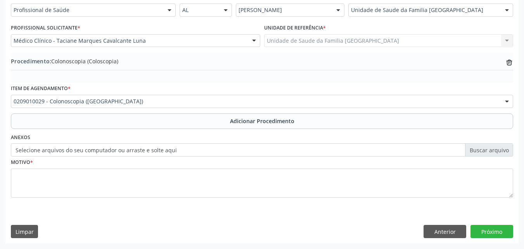
click at [81, 151] on label "Selecione arquivos do seu computador ou arraste e solte aqui" at bounding box center [262, 149] width 502 height 13
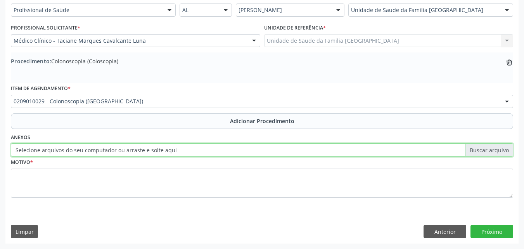
click at [81, 151] on input "Selecione arquivos do seu computador ou arraste e solte aqui" at bounding box center [262, 149] width 502 height 13
type input "C:\fakepath\8.jpg"
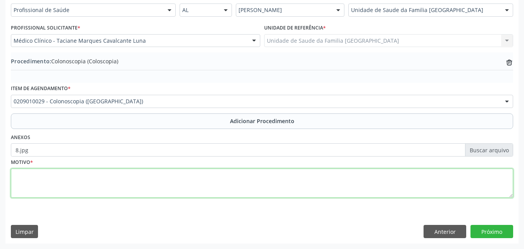
click at [64, 175] on textarea at bounding box center [262, 182] width 502 height 29
type textarea "PSOF POSITIVO."
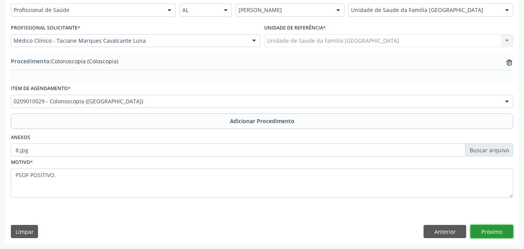
click at [490, 232] on button "Próximo" at bounding box center [491, 230] width 43 height 13
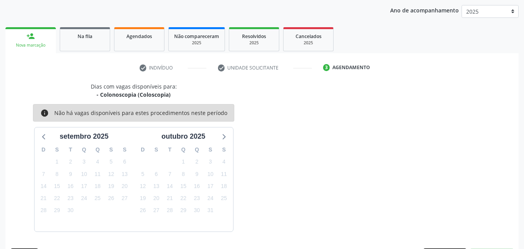
scroll to position [123, 0]
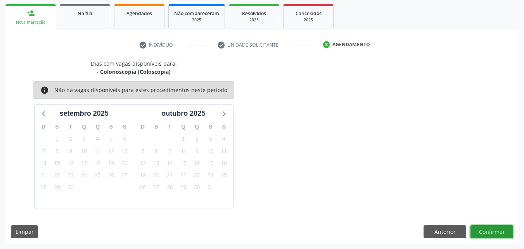
click at [490, 232] on button "Confirmar" at bounding box center [491, 231] width 43 height 13
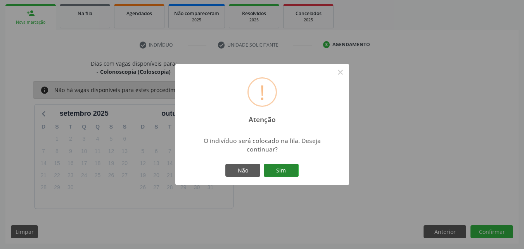
click at [281, 169] on button "Sim" at bounding box center [281, 170] width 35 height 13
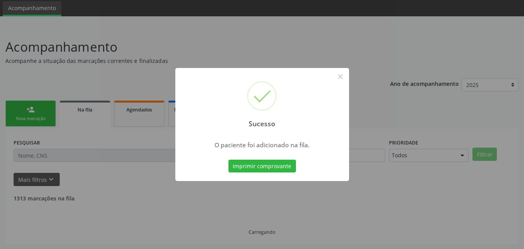
scroll to position [18, 0]
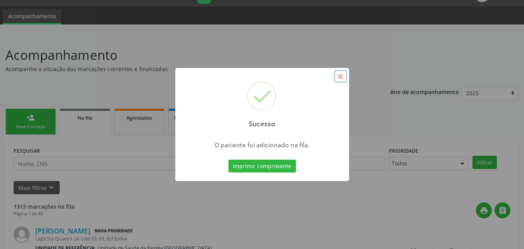
click at [340, 78] on button "×" at bounding box center [340, 76] width 13 height 13
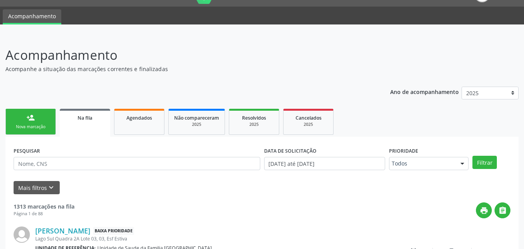
click at [29, 125] on div "Nova marcação" at bounding box center [30, 127] width 39 height 6
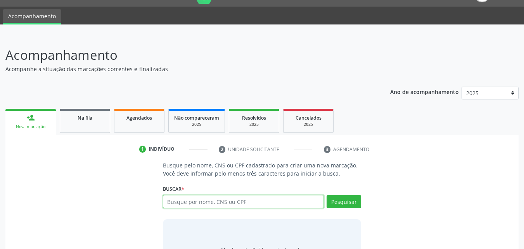
click at [189, 205] on input "text" at bounding box center [243, 201] width 161 height 13
type input "38468034487"
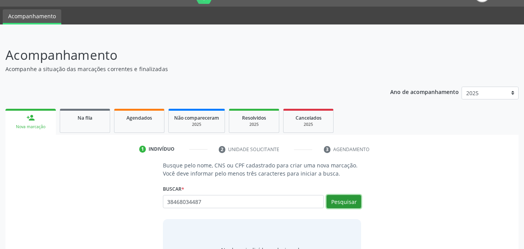
click at [333, 196] on button "Pesquisar" at bounding box center [343, 201] width 35 height 13
type input "38468034487"
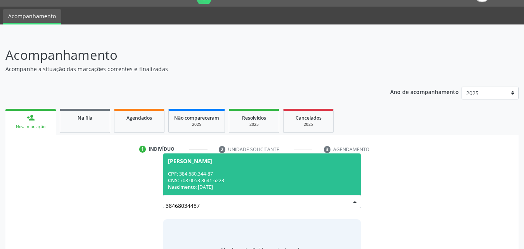
click at [278, 177] on div "CNS: 708 0053 3641 6223" at bounding box center [262, 180] width 188 height 7
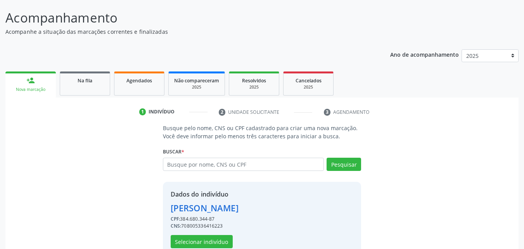
scroll to position [73, 0]
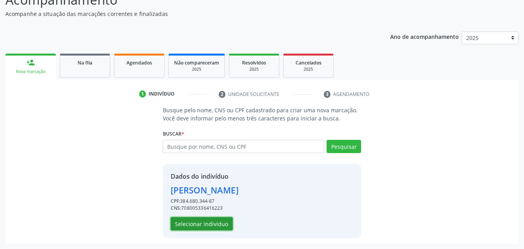
click at [205, 226] on button "Selecionar indivíduo" at bounding box center [202, 223] width 62 height 13
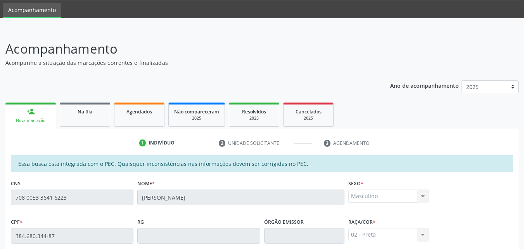
scroll to position [24, 0]
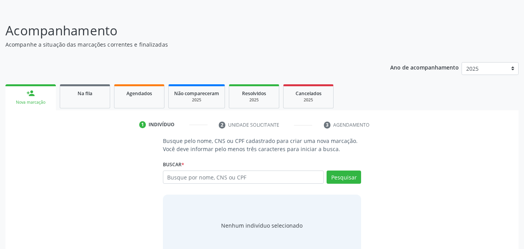
scroll to position [61, 0]
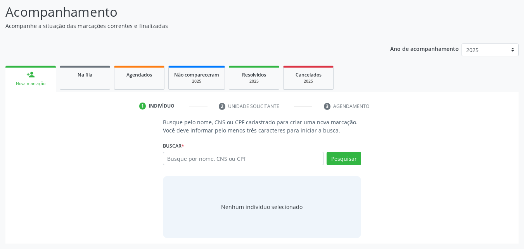
click at [181, 158] on input "text" at bounding box center [243, 158] width 161 height 13
type input "708 0053 3641 6223"
click at [340, 157] on button "Pesquisar" at bounding box center [343, 158] width 35 height 13
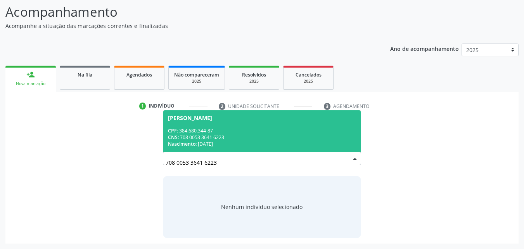
click at [269, 124] on span "Cícero Alves Cordeiro da Silva CPF: 384.680.344-87 CNS: 708 0053 3641 6223 Nasc…" at bounding box center [262, 130] width 198 height 41
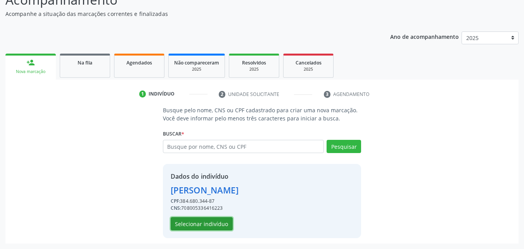
click at [186, 223] on button "Selecionar indivíduo" at bounding box center [202, 223] width 62 height 13
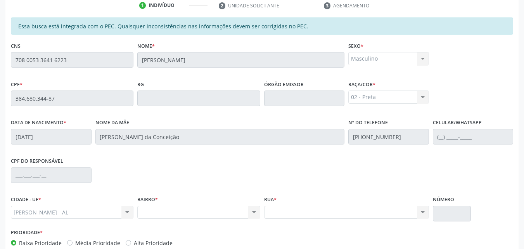
scroll to position [205, 0]
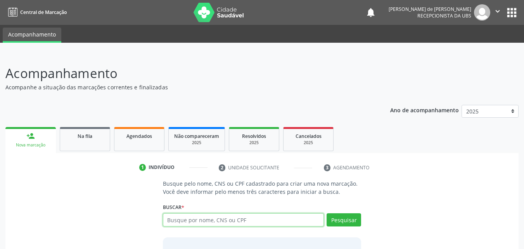
paste input "708 0053 3641 6223"
type input "708 0053 3641 6223"
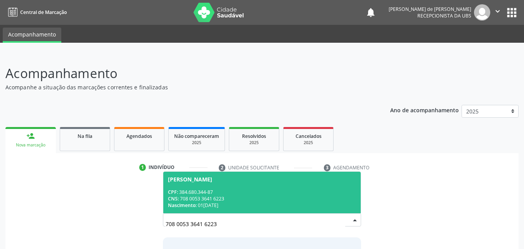
click at [203, 179] on div "Cícero Alves Cordeiro da Silva" at bounding box center [190, 179] width 44 height 6
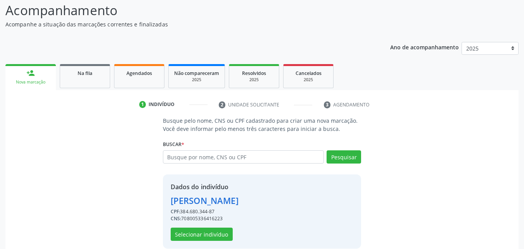
scroll to position [73, 0]
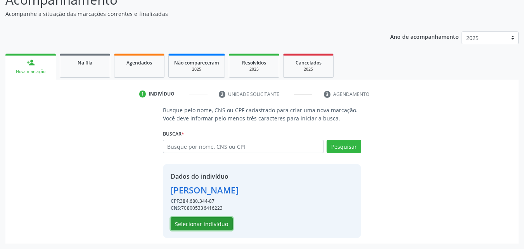
click at [184, 226] on button "Selecionar indivíduo" at bounding box center [202, 223] width 62 height 13
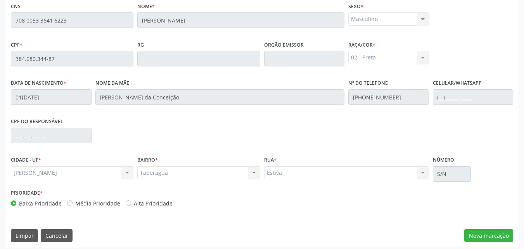
scroll to position [205, 0]
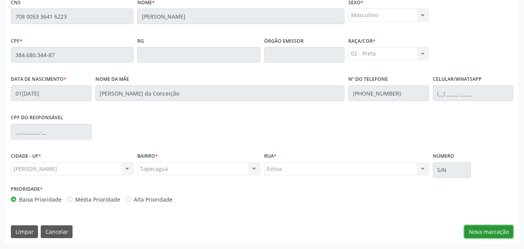
click at [468, 228] on button "Nova marcação" at bounding box center [488, 231] width 49 height 13
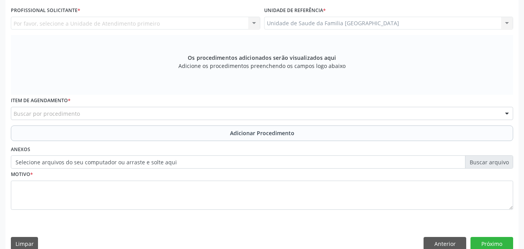
scroll to position [0, 0]
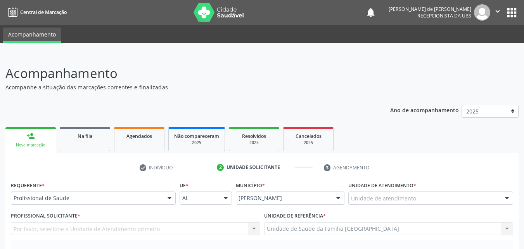
click at [383, 204] on div "Unidade de atendimento" at bounding box center [430, 197] width 165 height 13
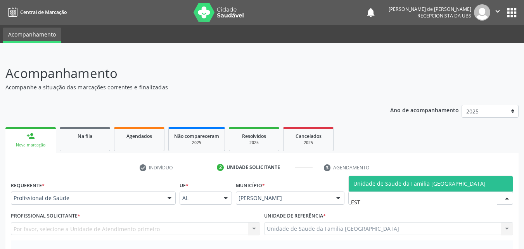
type input "ESTI"
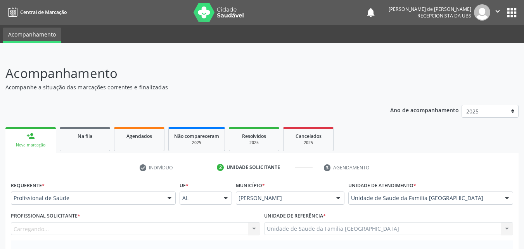
click at [98, 222] on div "Carregando... Nenhum resultado encontrado para: " " Não há nenhuma opção para s…" at bounding box center [135, 228] width 249 height 13
click at [96, 229] on div "Carregando... Nenhum resultado encontrado para: " " Não há nenhuma opção para s…" at bounding box center [135, 228] width 249 height 13
click at [93, 229] on div "Profissional solicitante" at bounding box center [135, 228] width 249 height 13
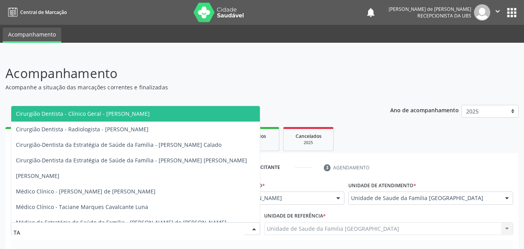
type input "TAC"
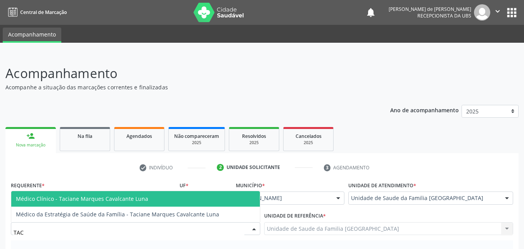
click at [89, 198] on span "Médico Clínico - Taciane Marques Cavalcante Luna" at bounding box center [82, 198] width 132 height 7
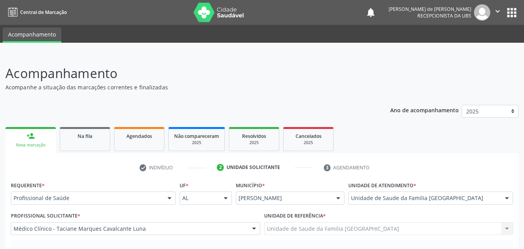
scroll to position [181, 0]
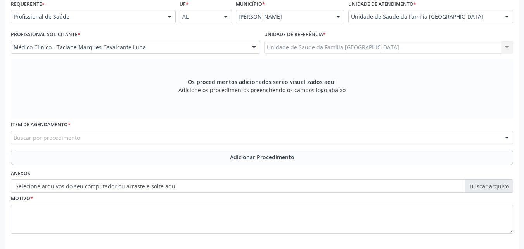
click at [109, 138] on div "Buscar por procedimento" at bounding box center [262, 137] width 502 height 13
type input "COLONOS"
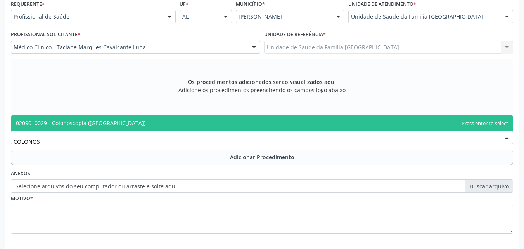
click at [108, 119] on span "0209010029 - Colonoscopia ([GEOGRAPHIC_DATA])" at bounding box center [80, 122] width 129 height 7
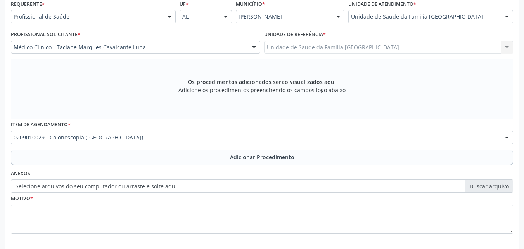
click at [105, 156] on button "Adicionar Procedimento" at bounding box center [262, 157] width 502 height 16
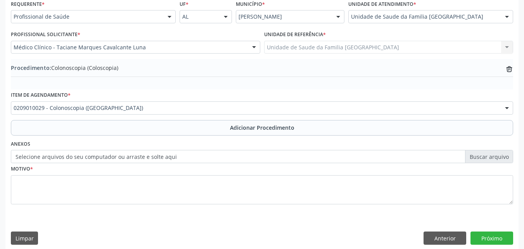
click at [85, 159] on label "Selecione arquivos do seu computador ou arraste e solte aqui" at bounding box center [262, 156] width 502 height 13
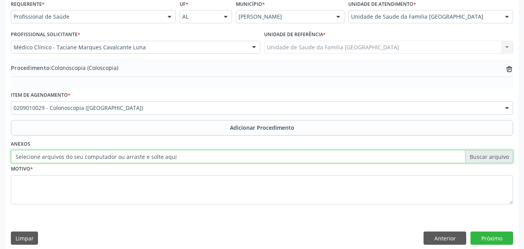
click at [85, 159] on input "Selecione arquivos do seu computador ou arraste e solte aqui" at bounding box center [262, 156] width 502 height 13
type input "C:\fakepath\8.jpg"
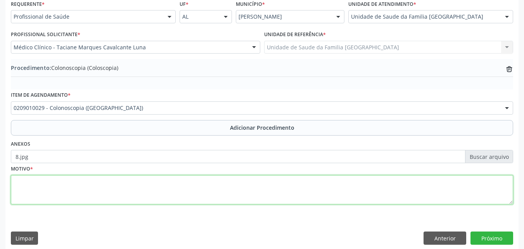
click at [59, 190] on textarea at bounding box center [262, 189] width 502 height 29
type textarea "PSOF POSITIVO."
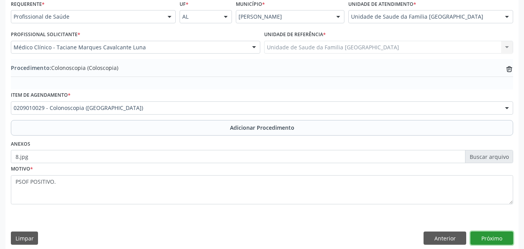
click at [495, 241] on button "Próximo" at bounding box center [491, 237] width 43 height 13
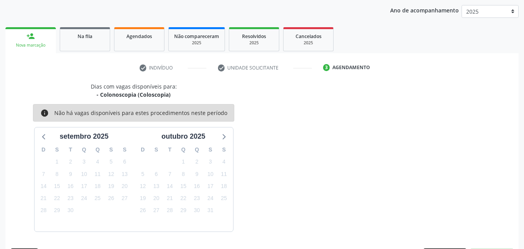
scroll to position [123, 0]
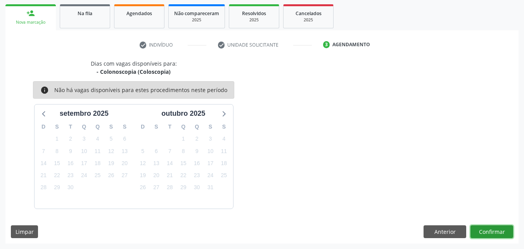
click at [485, 231] on button "Confirmar" at bounding box center [491, 231] width 43 height 13
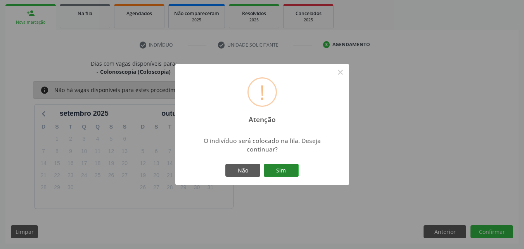
click at [281, 172] on button "Sim" at bounding box center [281, 170] width 35 height 13
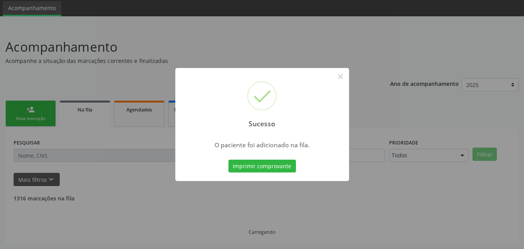
scroll to position [18, 0]
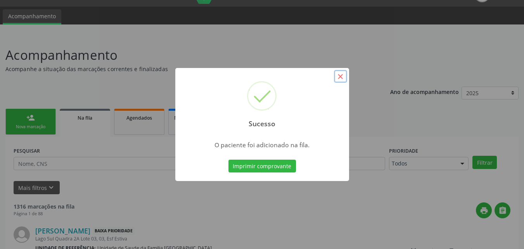
click at [336, 75] on button "×" at bounding box center [340, 76] width 13 height 13
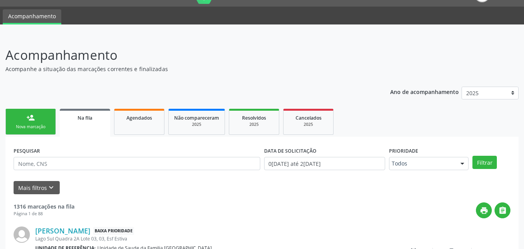
click at [23, 119] on link "person_add Nova marcação" at bounding box center [30, 122] width 50 height 26
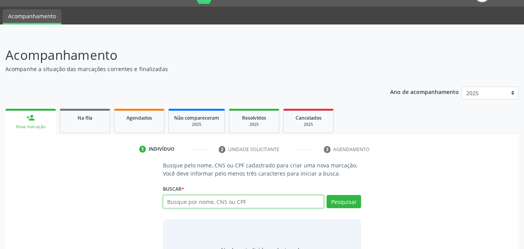
click at [230, 204] on input "text" at bounding box center [243, 201] width 161 height 13
type input "MANOEL AURISIO"
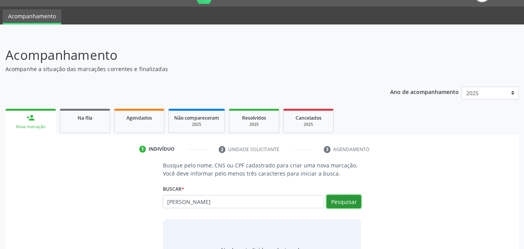
click at [345, 198] on button "Pesquisar" at bounding box center [343, 201] width 35 height 13
type input "MANOEL AURISIO"
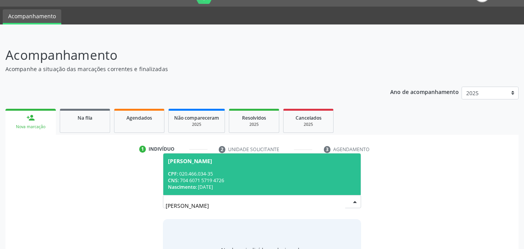
drag, startPoint x: 223, startPoint y: 168, endPoint x: 224, endPoint y: 190, distance: 21.3
click at [223, 169] on span "Manoel Aurisio dos Santos CPF: 020.466.034-35 CNS: 704 6071 5719 4726 Nasciment…" at bounding box center [262, 173] width 198 height 41
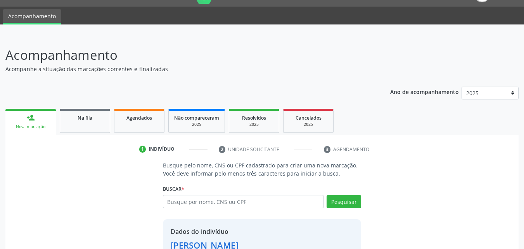
scroll to position [73, 0]
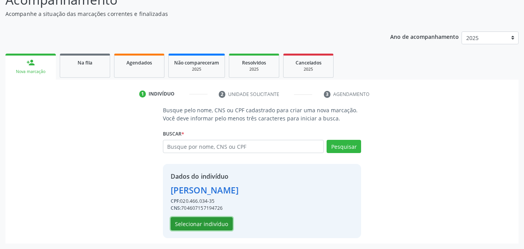
click at [180, 222] on button "Selecionar indivíduo" at bounding box center [202, 223] width 62 height 13
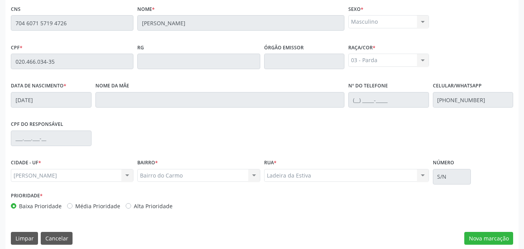
scroll to position [205, 0]
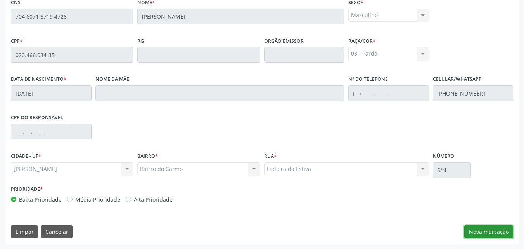
click at [478, 233] on button "Nova marcação" at bounding box center [488, 231] width 49 height 13
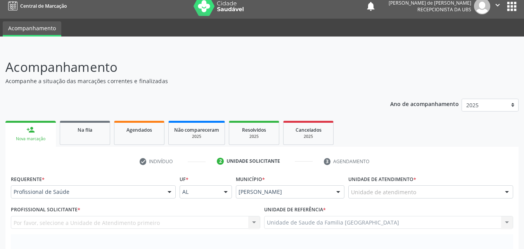
scroll to position [0, 0]
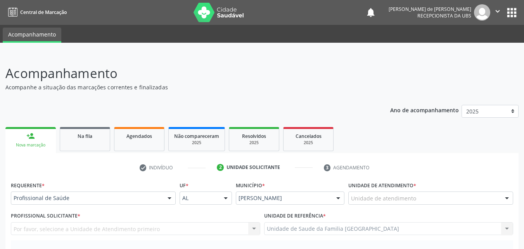
click at [409, 193] on div "Unidade de atendimento" at bounding box center [430, 197] width 165 height 13
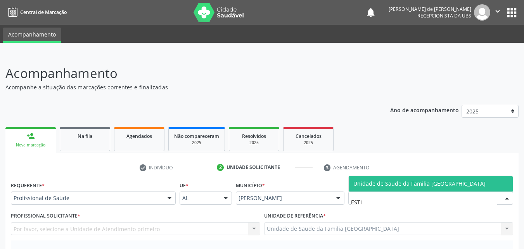
type input "ESTIV"
click at [460, 183] on span "Unidade de Saude da Familia [GEOGRAPHIC_DATA]" at bounding box center [419, 183] width 132 height 7
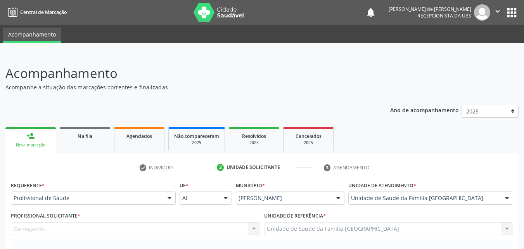
scroll to position [181, 0]
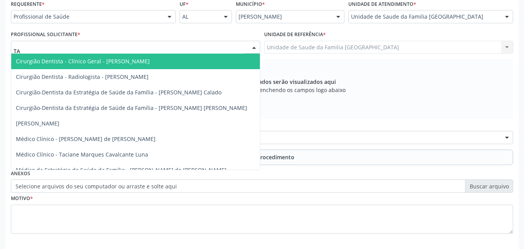
type input "T"
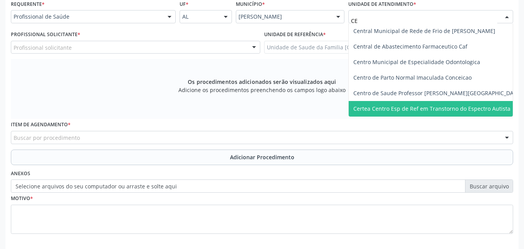
type input "C"
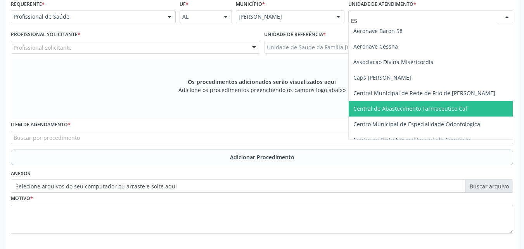
type input "EST"
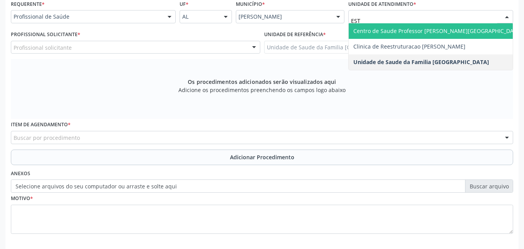
click at [409, 32] on span "Centro de Saude Professor [PERSON_NAME][GEOGRAPHIC_DATA]" at bounding box center [437, 30] width 169 height 7
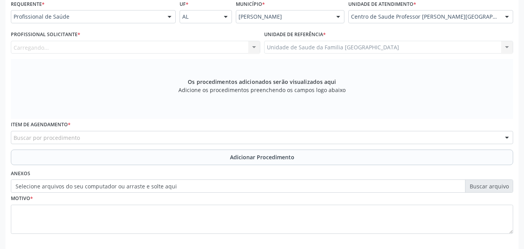
click at [25, 43] on div "Carregando... Assistente Administrativo - Amanda Lais de Araujo dos Santos Assi…" at bounding box center [135, 47] width 249 height 13
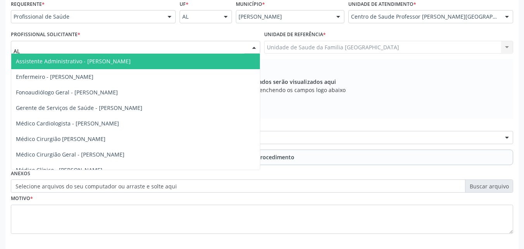
type input "ALE"
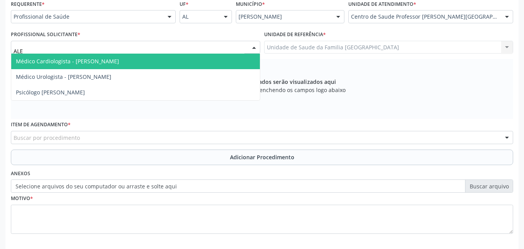
click at [50, 65] on span "Médico Cardiologista - Alex da Costa Vieira" at bounding box center [135, 62] width 249 height 16
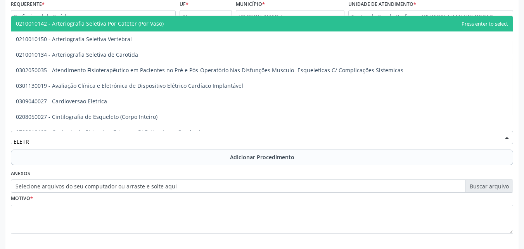
type input "ELETRO"
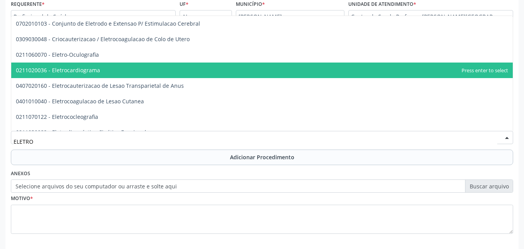
click at [85, 73] on span "0211020036 - Eletrocardiograma" at bounding box center [58, 69] width 84 height 7
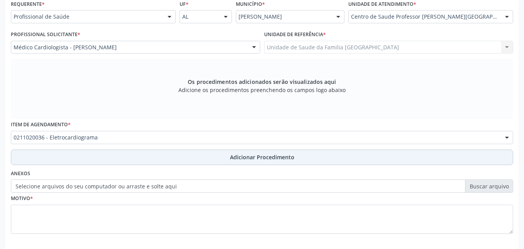
click at [74, 152] on button "Adicionar Procedimento" at bounding box center [262, 157] width 502 height 16
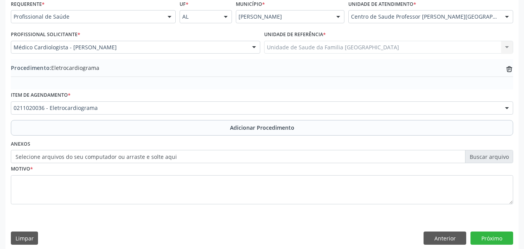
click at [119, 157] on label "Selecione arquivos do seu computador ou arraste e solte aqui" at bounding box center [262, 156] width 502 height 13
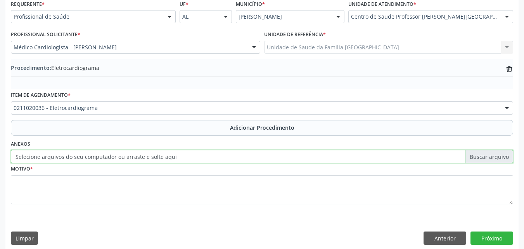
click at [119, 157] on input "Selecione arquivos do seu computador ou arraste e solte aqui" at bounding box center [262, 156] width 502 height 13
type input "C:\fakepath\10.jpg"
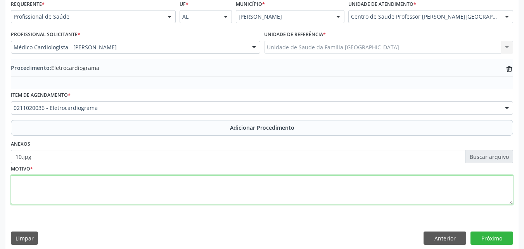
click at [197, 195] on textarea at bounding box center [262, 189] width 502 height 29
type textarea "HAS/DM."
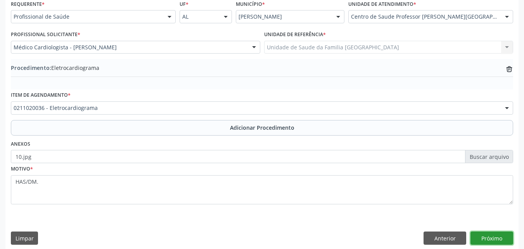
click at [490, 234] on button "Próximo" at bounding box center [491, 237] width 43 height 13
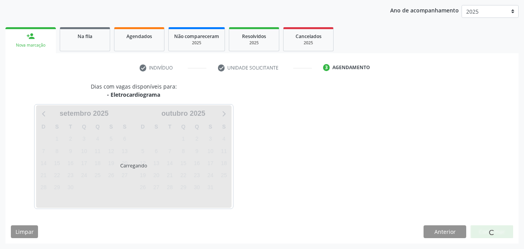
scroll to position [123, 0]
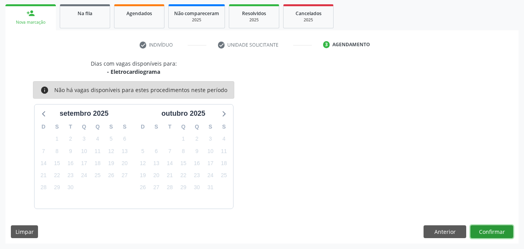
click at [490, 234] on button "Confirmar" at bounding box center [491, 231] width 43 height 13
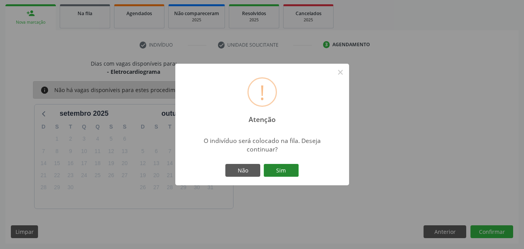
click at [287, 171] on button "Sim" at bounding box center [281, 170] width 35 height 13
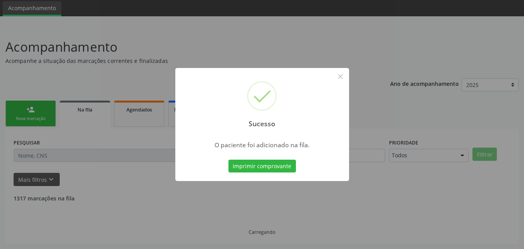
scroll to position [18, 0]
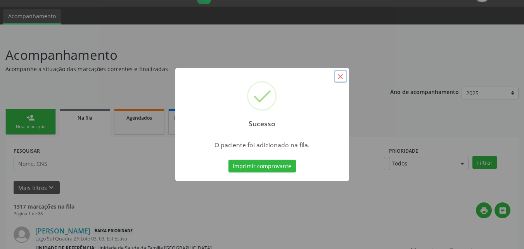
click at [338, 76] on button "×" at bounding box center [340, 76] width 13 height 13
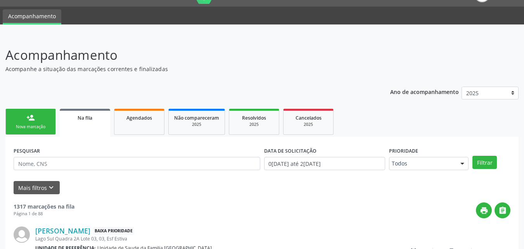
click at [31, 128] on div "Nova marcação" at bounding box center [30, 127] width 39 height 6
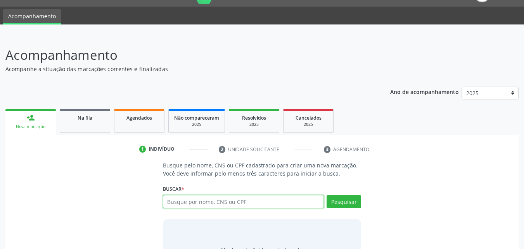
click at [190, 198] on input "text" at bounding box center [243, 201] width 161 height 13
type input "MANOEL AURISIO"
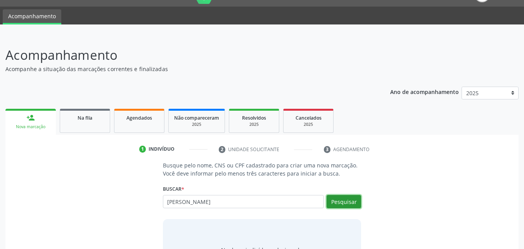
click at [347, 199] on button "Pesquisar" at bounding box center [343, 201] width 35 height 13
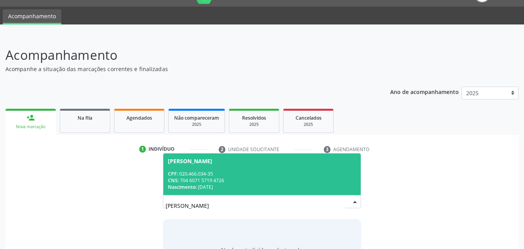
click at [231, 178] on div "CNS: 704 6071 5719 4726" at bounding box center [262, 180] width 188 height 7
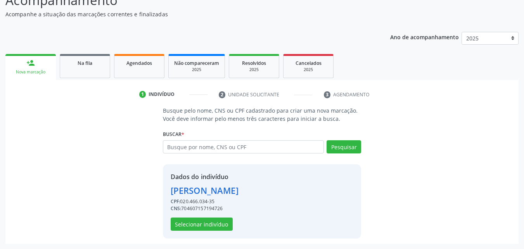
scroll to position [73, 0]
click at [181, 223] on button "Selecionar indivíduo" at bounding box center [202, 223] width 62 height 13
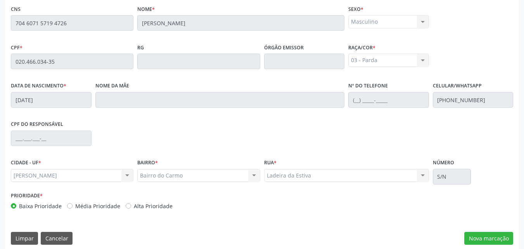
scroll to position [205, 0]
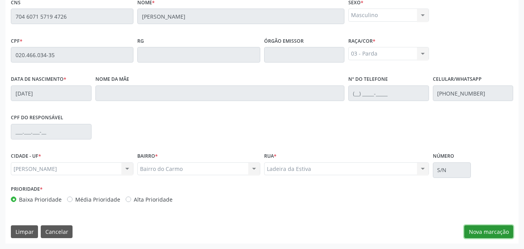
click at [492, 233] on button "Nova marcação" at bounding box center [488, 231] width 49 height 13
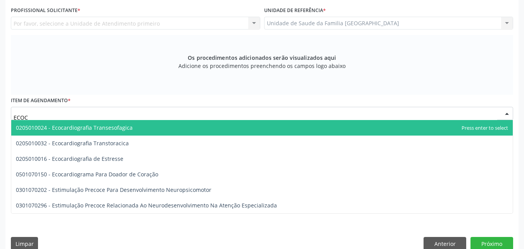
type input "ECOCA"
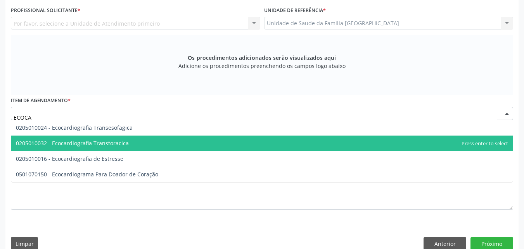
click at [89, 141] on span "0205010032 - Ecocardiografia Transtoracica" at bounding box center [72, 142] width 113 height 7
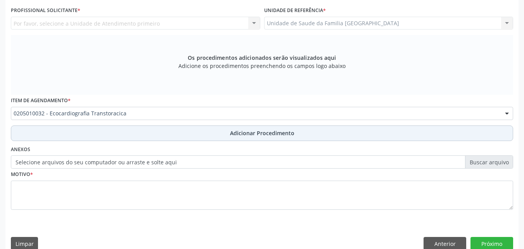
click at [85, 136] on button "Adicionar Procedimento" at bounding box center [262, 133] width 502 height 16
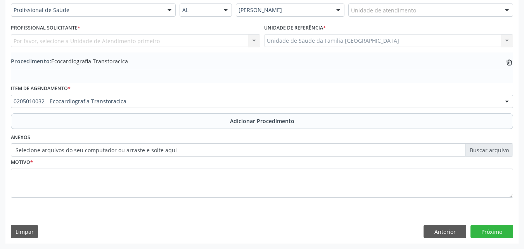
click at [82, 151] on label "Selecione arquivos do seu computador ou arraste e solte aqui" at bounding box center [262, 149] width 502 height 13
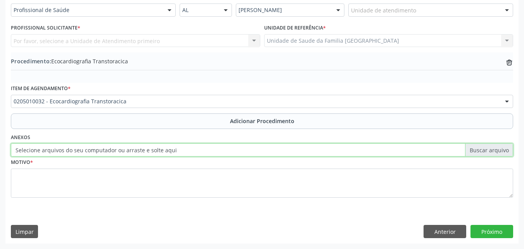
click at [82, 151] on input "Selecione arquivos do seu computador ou arraste e solte aqui" at bounding box center [262, 149] width 502 height 13
type input "C:\fakepath\10.jpg"
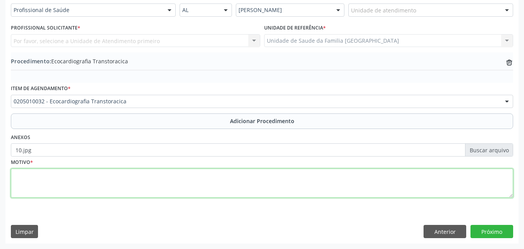
click at [62, 183] on textarea at bounding box center [262, 182] width 502 height 29
type textarea "HAS/DM."
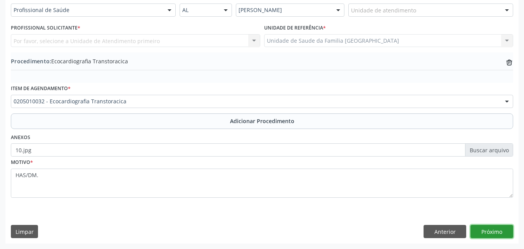
click at [476, 228] on button "Próximo" at bounding box center [491, 230] width 43 height 13
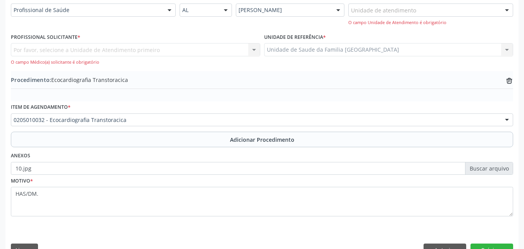
click at [97, 50] on div "Por favor, selecione a Unidade de Atendimento primeiro Nenhum resultado encontr…" at bounding box center [135, 54] width 249 height 22
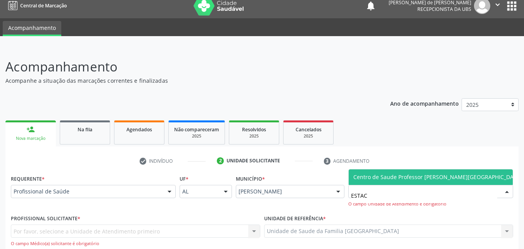
type input "ESTACI"
click at [359, 175] on span "Centro de Saude Professor [PERSON_NAME][GEOGRAPHIC_DATA]" at bounding box center [437, 176] width 169 height 7
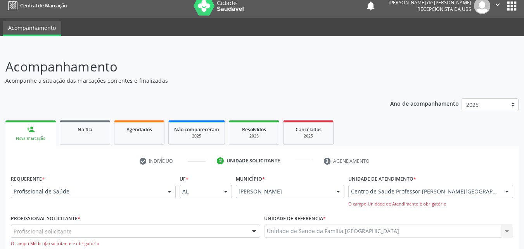
scroll to position [188, 0]
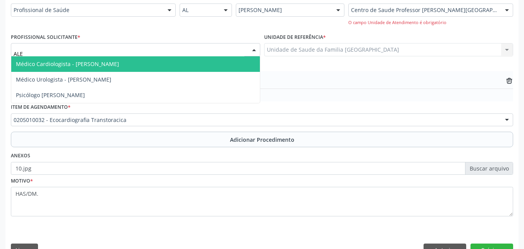
type input "ALEX"
click at [62, 62] on span "Médico Cardiologista - Alex da Costa Vieira" at bounding box center [67, 63] width 103 height 7
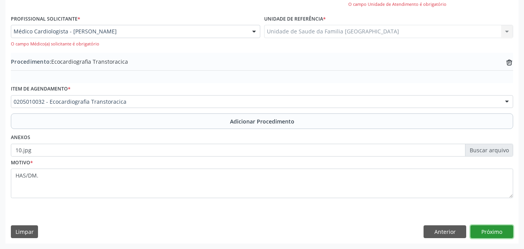
click at [504, 234] on button "Próximo" at bounding box center [491, 231] width 43 height 13
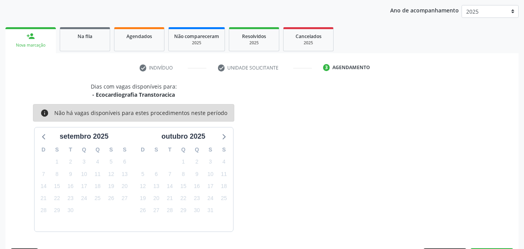
scroll to position [123, 0]
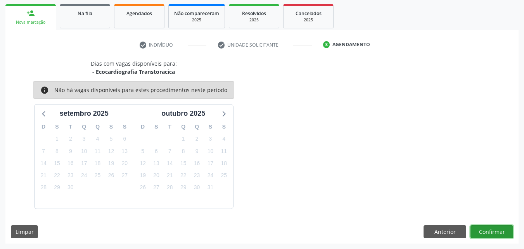
click at [499, 231] on button "Confirmar" at bounding box center [491, 231] width 43 height 13
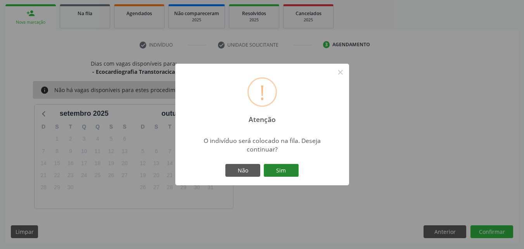
click at [285, 166] on button "Sim" at bounding box center [281, 170] width 35 height 13
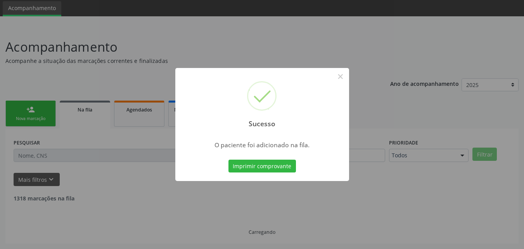
scroll to position [18, 0]
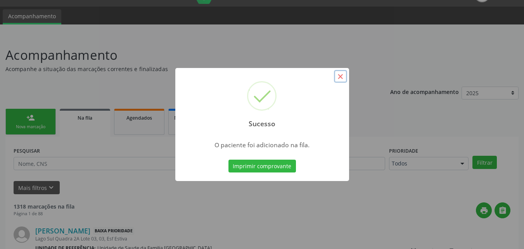
click at [342, 74] on button "×" at bounding box center [340, 76] width 13 height 13
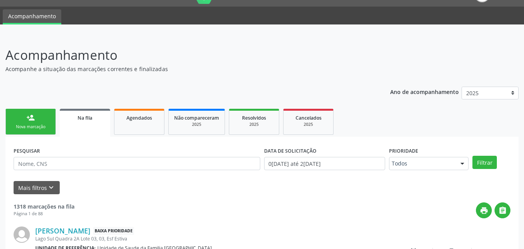
click at [31, 113] on link "person_add Nova marcação" at bounding box center [30, 122] width 50 height 26
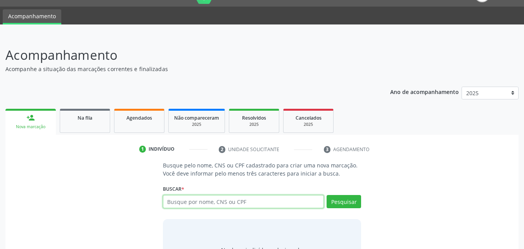
click at [223, 200] on input "text" at bounding box center [243, 201] width 161 height 13
type input "38468034487"
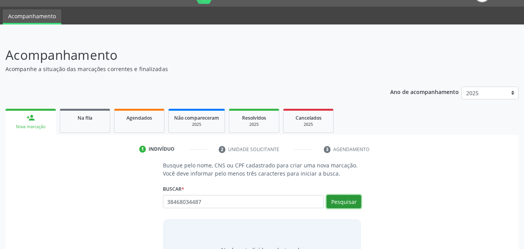
click at [339, 200] on button "Pesquisar" at bounding box center [343, 201] width 35 height 13
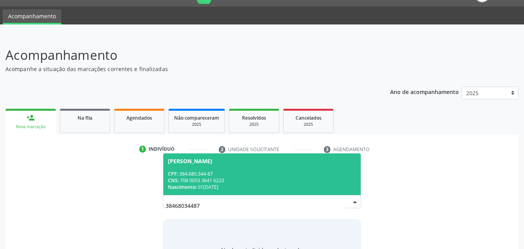
click at [244, 174] on div "CPF: 384.680.344-87" at bounding box center [262, 173] width 188 height 7
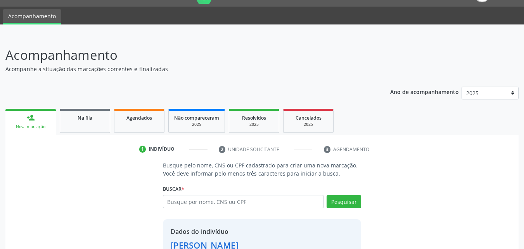
scroll to position [73, 0]
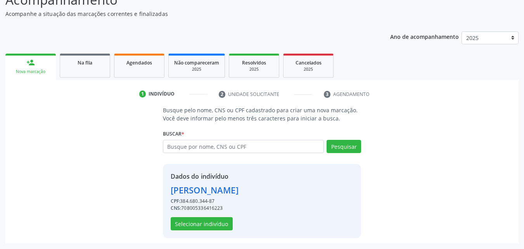
click at [226, 215] on div "Dados do indivíduo Cícero Alves Cordeiro da Silva CPF: 384.680.344-87 CNS: 7080…" at bounding box center [205, 200] width 68 height 59
click at [221, 220] on button "Selecionar indivíduo" at bounding box center [202, 223] width 62 height 13
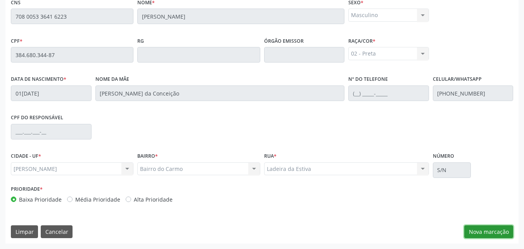
click at [483, 230] on button "Nova marcação" at bounding box center [488, 231] width 49 height 13
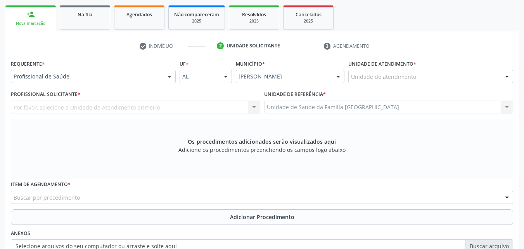
scroll to position [0, 0]
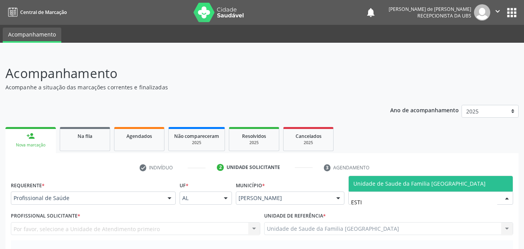
type input "ESTIV"
click at [357, 187] on span "Unidade de Saude da Familia [GEOGRAPHIC_DATA]" at bounding box center [419, 183] width 132 height 7
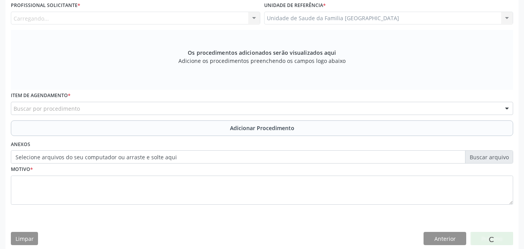
scroll to position [217, 0]
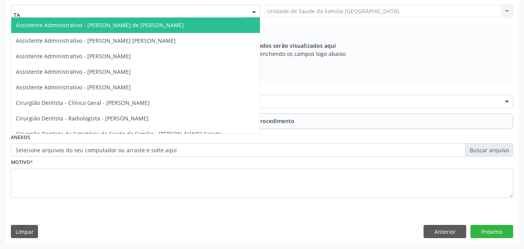
type input "TAC"
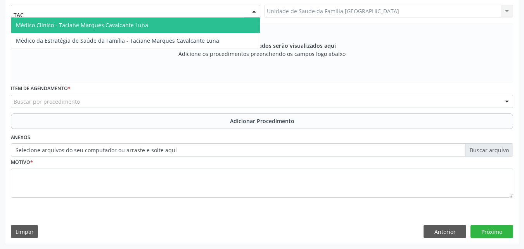
click at [49, 23] on span "Médico Clínico - Taciane Marques Cavalcante Luna" at bounding box center [82, 24] width 132 height 7
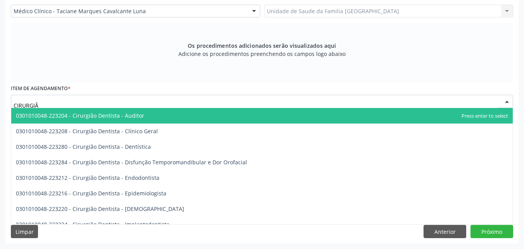
type input "CIRURGIÃO"
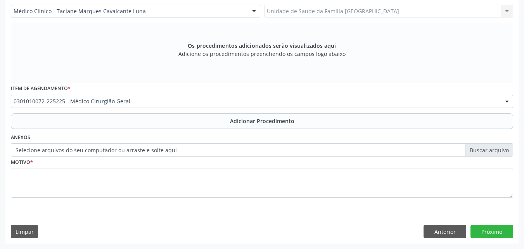
scroll to position [0, 0]
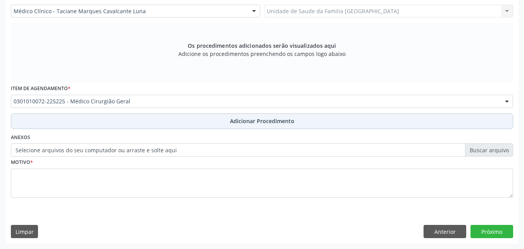
click at [65, 115] on button "Adicionar Procedimento" at bounding box center [262, 121] width 502 height 16
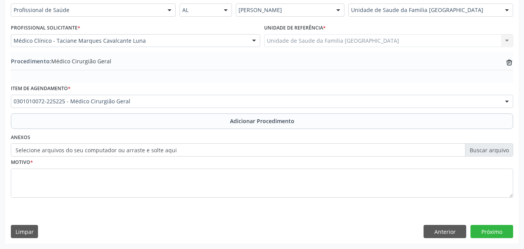
click at [71, 150] on label "Selecione arquivos do seu computador ou arraste e solte aqui" at bounding box center [262, 149] width 502 height 13
click at [71, 150] on input "Selecione arquivos do seu computador ou arraste e solte aqui" at bounding box center [262, 149] width 502 height 13
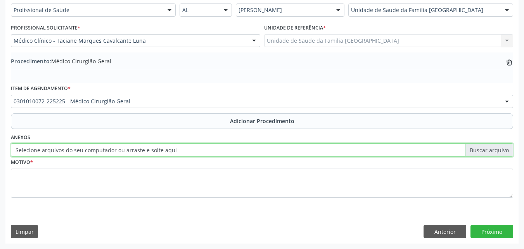
type input "C:\fakepath\11.jpg"
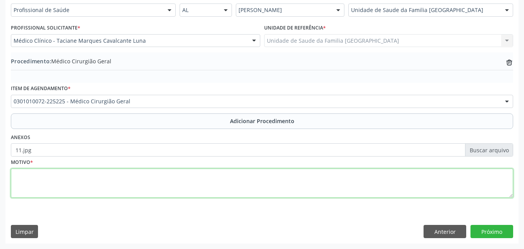
click at [75, 185] on textarea at bounding box center [262, 182] width 502 height 29
type textarea "K42-HÉRNIA UMBILICAL."
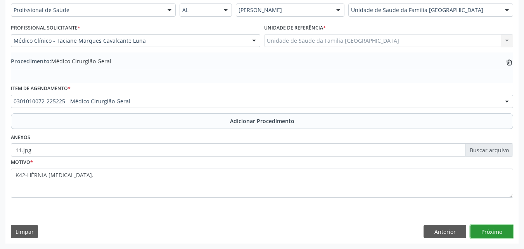
click at [506, 228] on button "Próximo" at bounding box center [491, 230] width 43 height 13
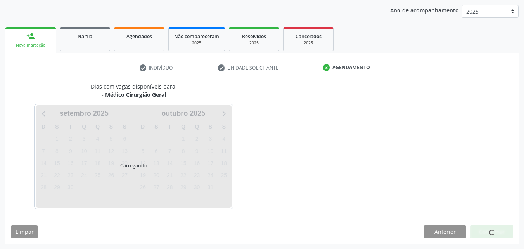
scroll to position [123, 0]
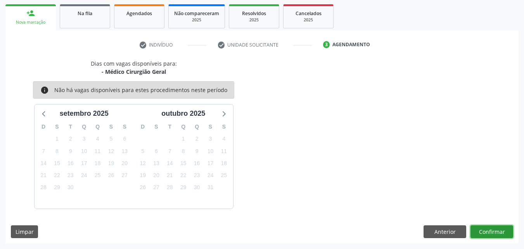
click at [506, 228] on button "Confirmar" at bounding box center [491, 231] width 43 height 13
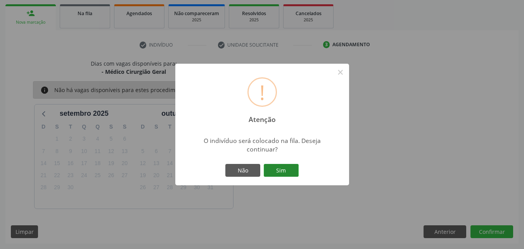
click at [283, 173] on button "Sim" at bounding box center [281, 170] width 35 height 13
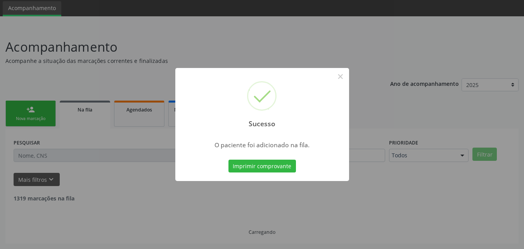
scroll to position [18, 0]
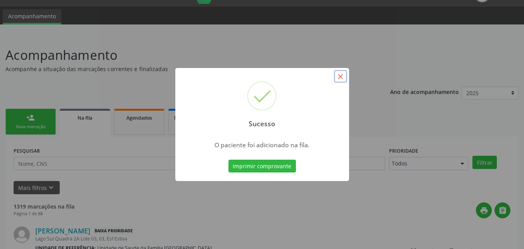
click at [343, 78] on button "×" at bounding box center [340, 76] width 13 height 13
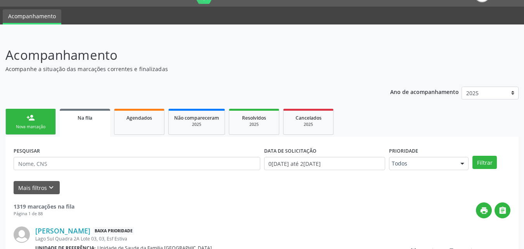
click at [31, 123] on link "person_add Nova marcação" at bounding box center [30, 122] width 50 height 26
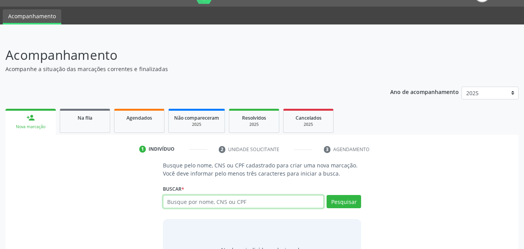
click at [212, 203] on input "text" at bounding box center [243, 201] width 161 height 13
type input "VALQUIRIA SILVA DE OLIVEIRA"
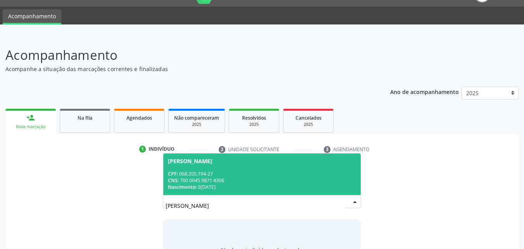
click at [259, 177] on div "CNS: 700 0045 9871 4306" at bounding box center [262, 180] width 188 height 7
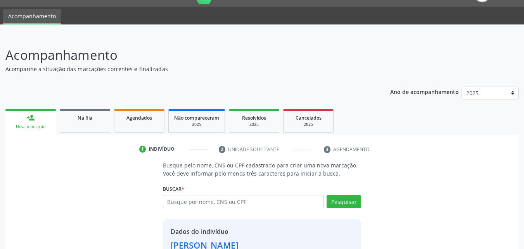
scroll to position [73, 0]
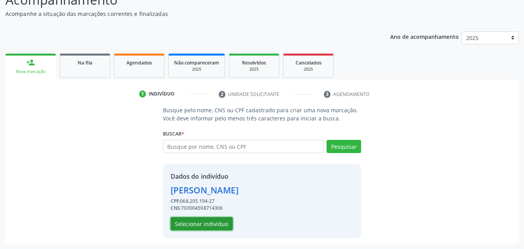
click at [219, 221] on button "Selecionar indivíduo" at bounding box center [202, 223] width 62 height 13
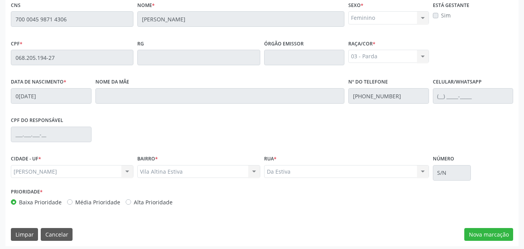
scroll to position [205, 0]
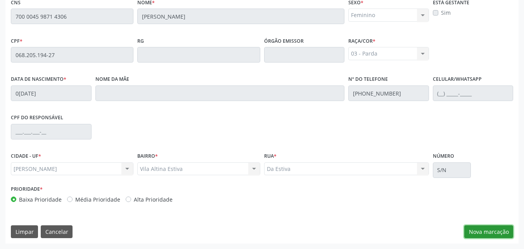
click at [486, 236] on button "Nova marcação" at bounding box center [488, 231] width 49 height 13
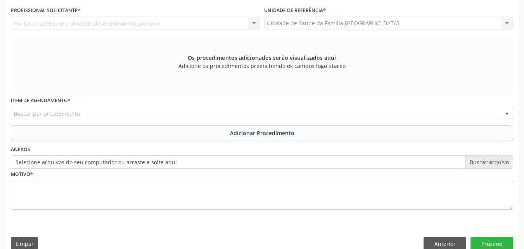
scroll to position [24, 0]
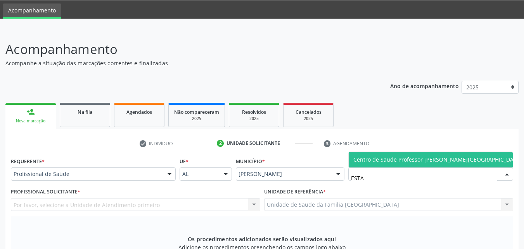
type input "ESTAC"
click at [357, 159] on span "Centro de Saude Professor [PERSON_NAME][GEOGRAPHIC_DATA]" at bounding box center [437, 158] width 169 height 7
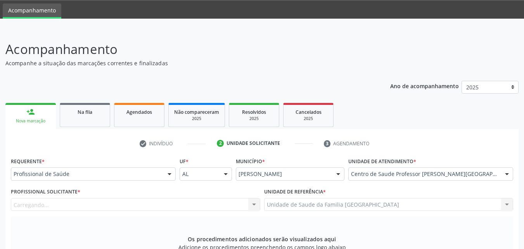
click at [120, 206] on div "Carregando... Nenhum resultado encontrado para: " " Não há nenhuma opção para s…" at bounding box center [135, 204] width 249 height 13
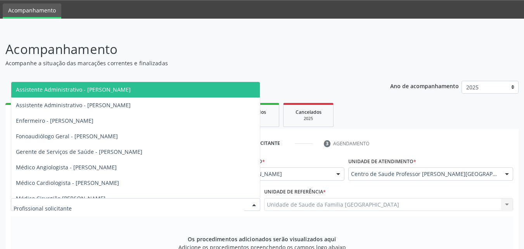
click at [112, 203] on div at bounding box center [135, 204] width 249 height 13
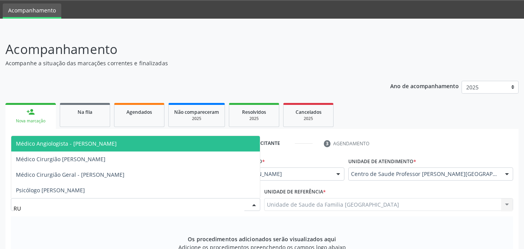
type input "R"
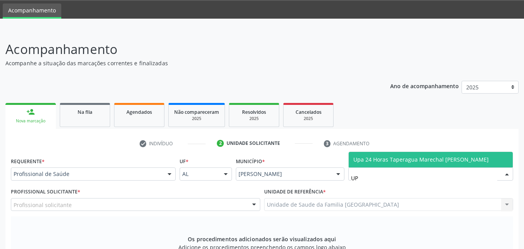
type input "UPA"
click at [416, 154] on span "Upa 24 Horas Taperagua Marechal [PERSON_NAME]" at bounding box center [431, 160] width 164 height 16
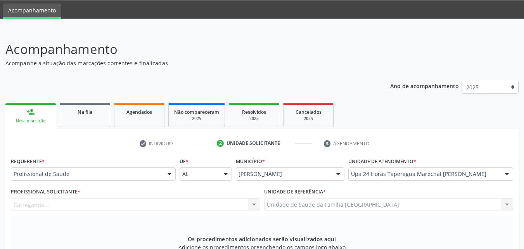
click at [52, 202] on div "Carregando... Assistente Administrativo - Ana Patricia Lima da Silva Assistente…" at bounding box center [135, 204] width 249 height 13
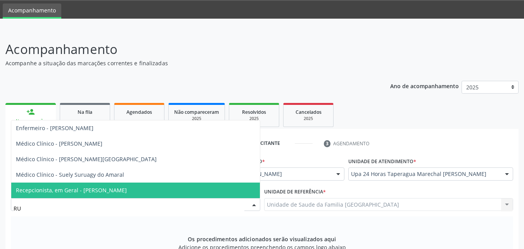
type input "RUA"
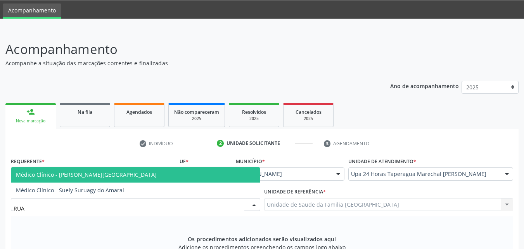
click at [85, 176] on span "Médico Clínico - Ruane Clemente Costa D Oliveira" at bounding box center [86, 174] width 141 height 7
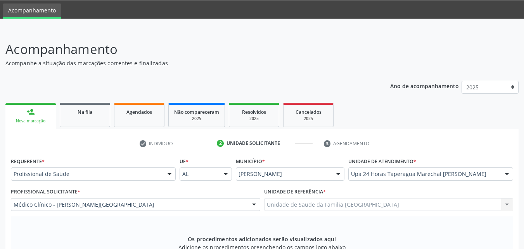
scroll to position [205, 0]
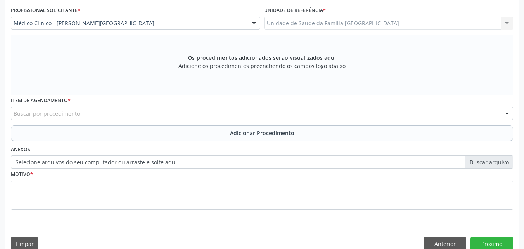
click at [109, 118] on div "Buscar por procedimento" at bounding box center [262, 113] width 502 height 13
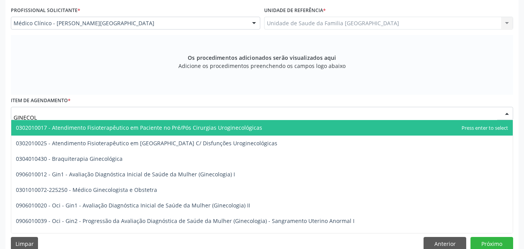
type input "GINECOLO"
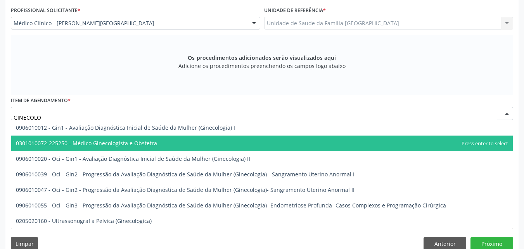
click at [117, 141] on span "0301010072-225250 - Médico Ginecologista e Obstetra" at bounding box center [86, 142] width 141 height 7
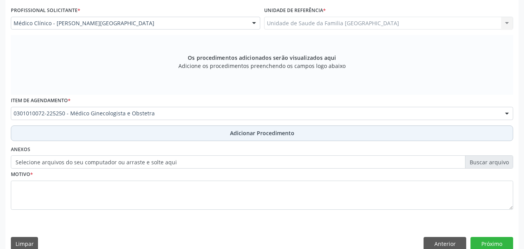
click at [119, 134] on button "Adicionar Procedimento" at bounding box center [262, 133] width 502 height 16
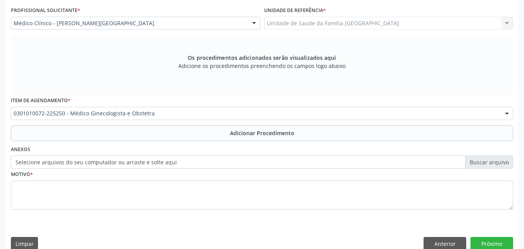
scroll to position [188, 0]
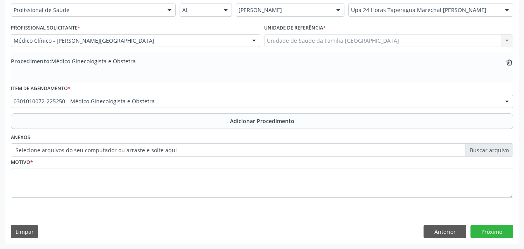
click at [117, 151] on label "Selecione arquivos do seu computador ou arraste e solte aqui" at bounding box center [262, 149] width 502 height 13
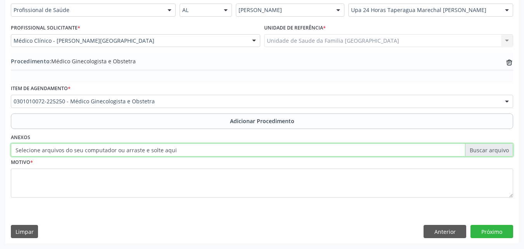
click at [117, 151] on input "Selecione arquivos do seu computador ou arraste e solte aqui" at bounding box center [262, 149] width 502 height 13
type input "C:\fakepath\12.jpg"
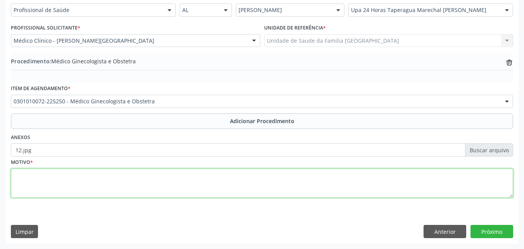
click at [121, 181] on textarea at bounding box center [262, 182] width 502 height 29
type textarea "8"
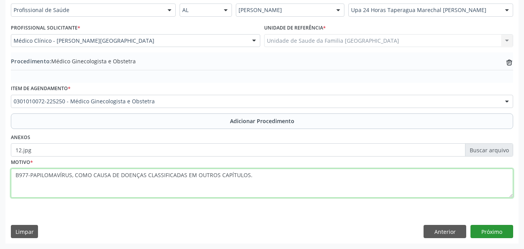
type textarea "B977-PAPILOMAVÍRUS, COMO CAUSA DE DOENÇAS CLASSIFICADAS EM OUTROS CAPÍTULOS."
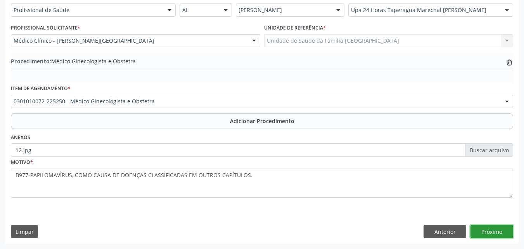
click at [485, 231] on button "Próximo" at bounding box center [491, 230] width 43 height 13
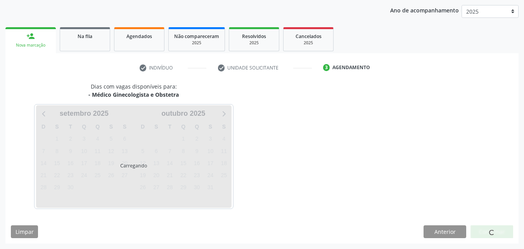
scroll to position [123, 0]
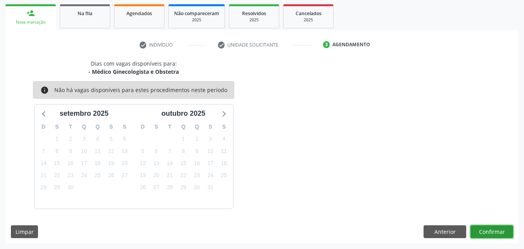
click at [489, 230] on button "Confirmar" at bounding box center [491, 231] width 43 height 13
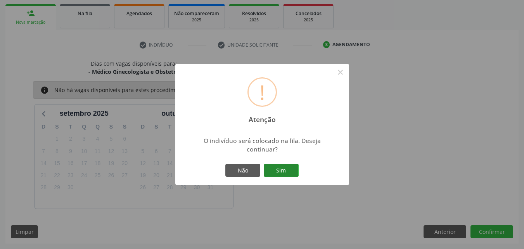
click at [291, 171] on button "Sim" at bounding box center [281, 170] width 35 height 13
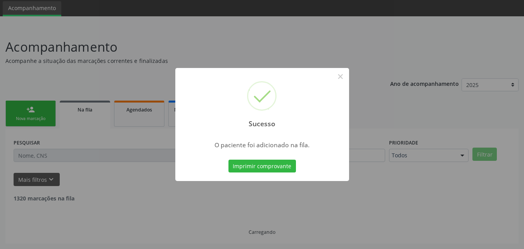
scroll to position [18, 0]
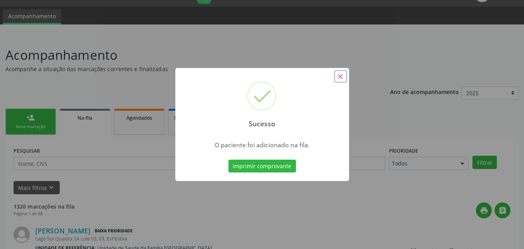
click at [341, 77] on button "×" at bounding box center [340, 76] width 13 height 13
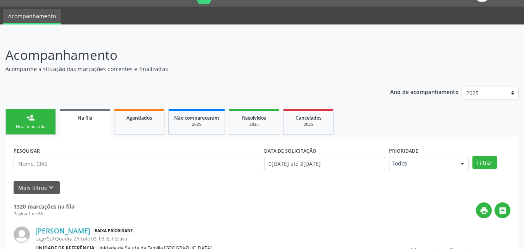
click at [18, 119] on link "person_add Nova marcação" at bounding box center [30, 122] width 50 height 26
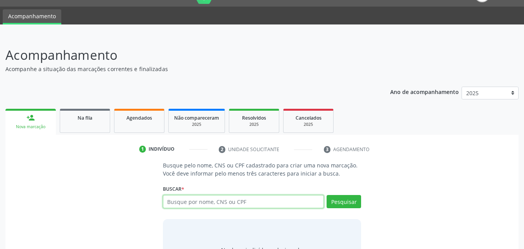
click at [184, 206] on input "text" at bounding box center [243, 201] width 161 height 13
type input "MARIA SILVANIA DA COSTA"
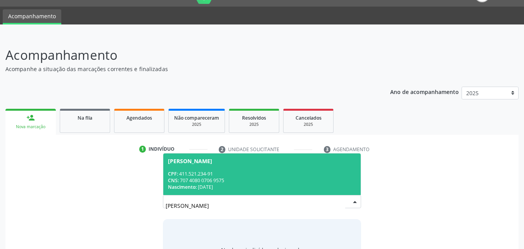
click at [212, 184] on div "Nascimento: 26/03/1965" at bounding box center [262, 186] width 188 height 7
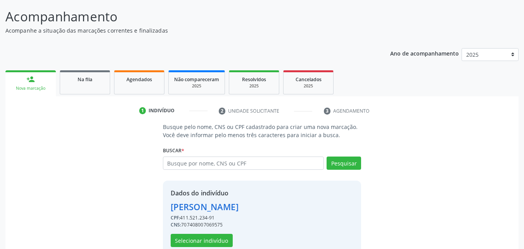
scroll to position [73, 0]
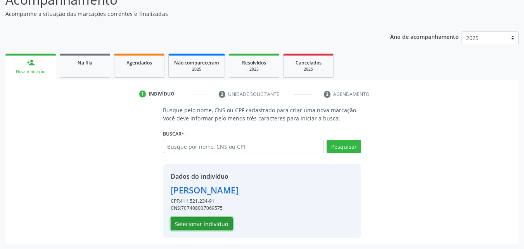
click at [194, 222] on button "Selecionar indivíduo" at bounding box center [202, 223] width 62 height 13
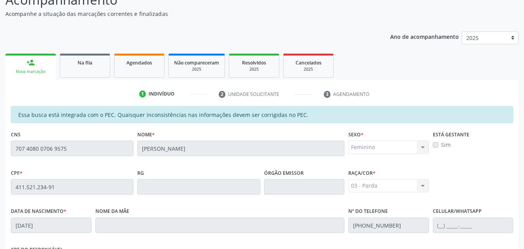
scroll to position [205, 0]
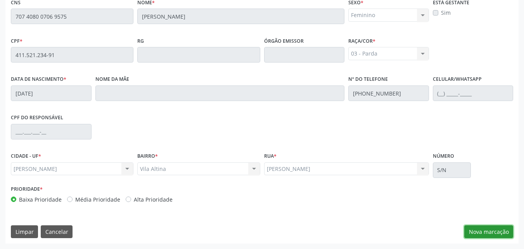
click at [476, 231] on button "Nova marcação" at bounding box center [488, 231] width 49 height 13
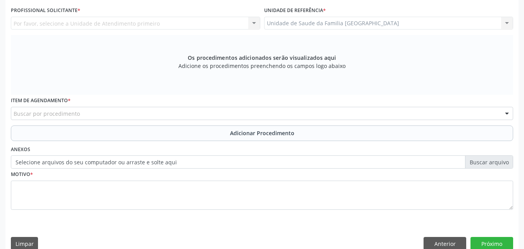
scroll to position [0, 0]
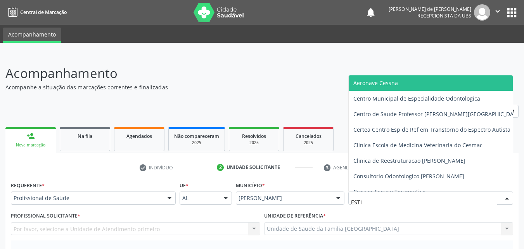
type input "ESTIV"
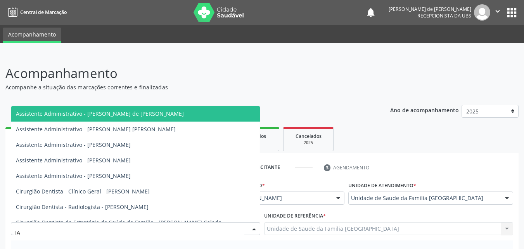
type input "TAC"
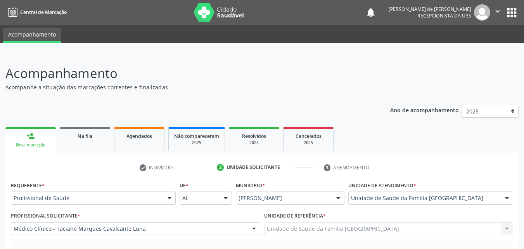
scroll to position [217, 0]
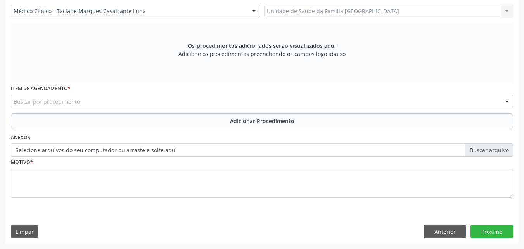
click at [86, 103] on div "Buscar por procedimento" at bounding box center [262, 101] width 502 height 13
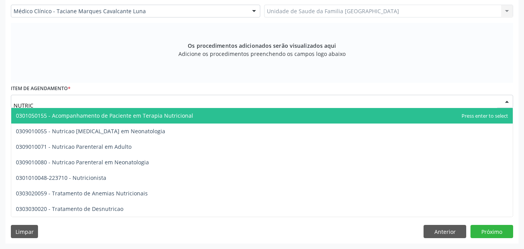
type input "NUTRICI"
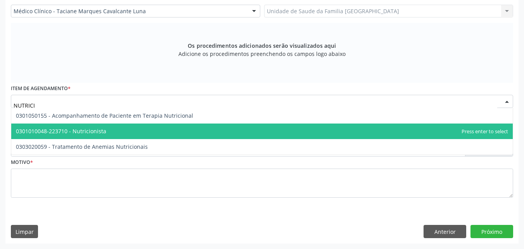
click at [85, 124] on span "0301010048-223710 - Nutricionista" at bounding box center [261, 131] width 501 height 16
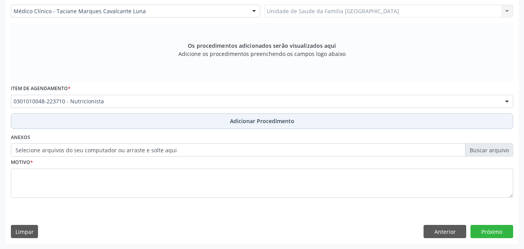
click at [84, 124] on button "Adicionar Procedimento" at bounding box center [262, 121] width 502 height 16
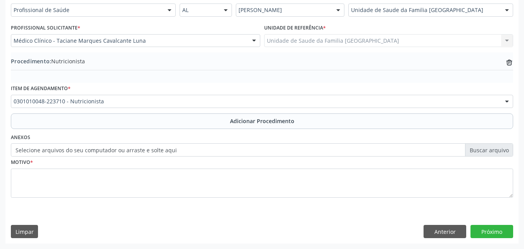
scroll to position [188, 0]
click at [78, 148] on label "Selecione arquivos do seu computador ou arraste e solte aqui" at bounding box center [262, 149] width 502 height 13
click at [78, 148] on input "Selecione arquivos do seu computador ou arraste e solte aqui" at bounding box center [262, 149] width 502 height 13
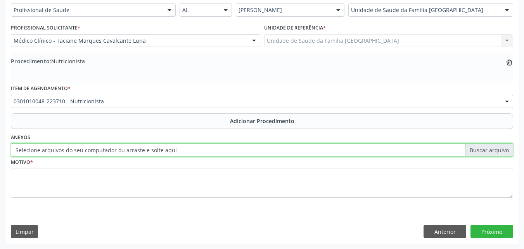
type input "C:\fakepath\13.jpg"
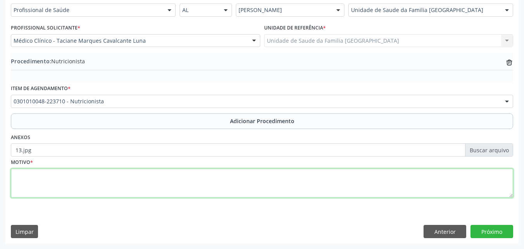
click at [129, 174] on textarea at bounding box center [262, 182] width 502 height 29
type textarea "E11-DIABETES MELLITUS NÃO - INSULINO DEPENDENTE."
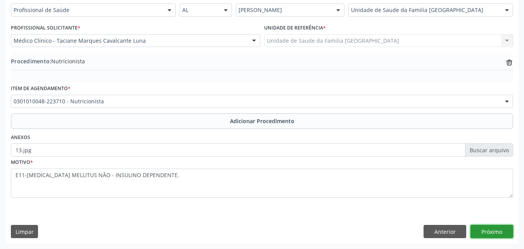
click at [485, 233] on button "Próximo" at bounding box center [491, 230] width 43 height 13
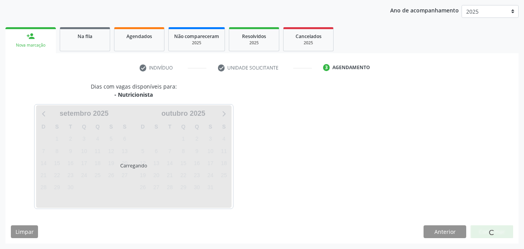
scroll to position [123, 0]
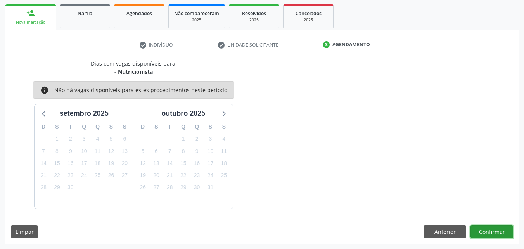
click at [485, 233] on button "Confirmar" at bounding box center [491, 231] width 43 height 13
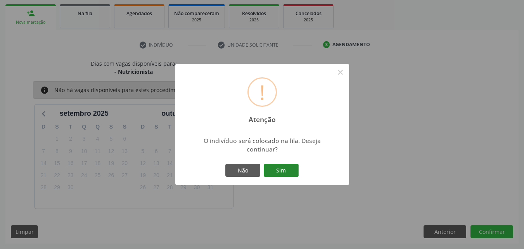
click at [281, 170] on button "Sim" at bounding box center [281, 170] width 35 height 13
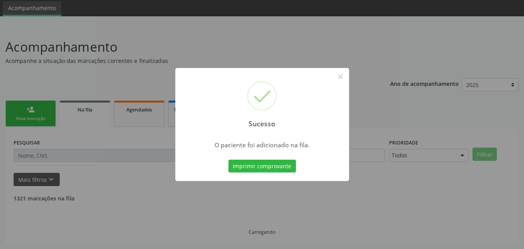
scroll to position [18, 0]
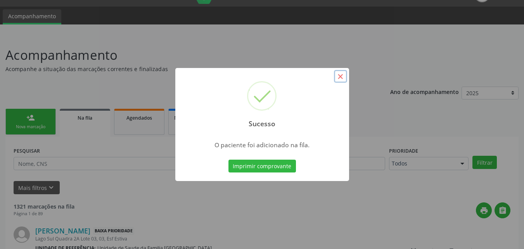
click at [338, 80] on button "×" at bounding box center [340, 76] width 13 height 13
